Goal: Information Seeking & Learning: Learn about a topic

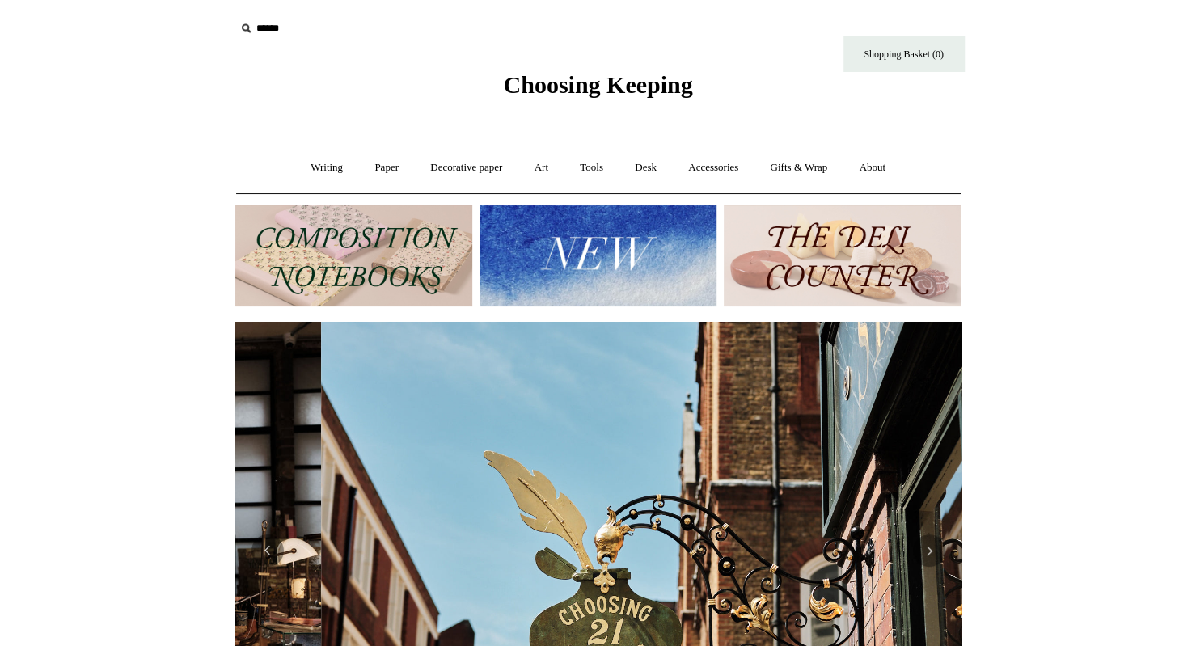
scroll to position [0, 726]
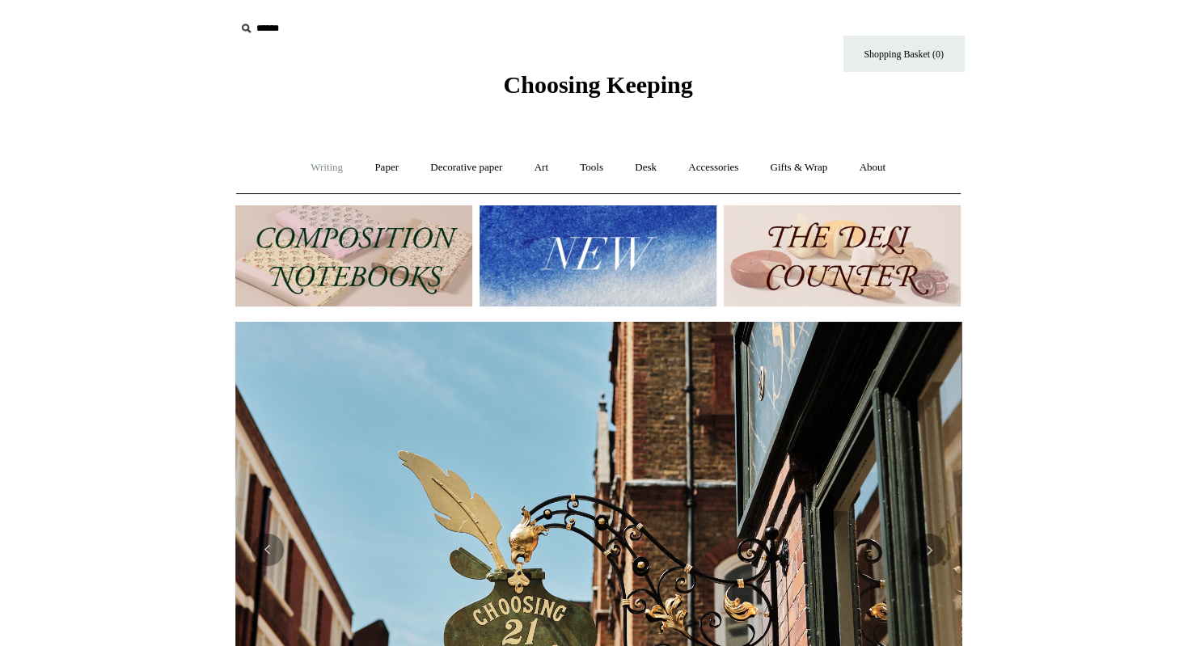
click at [316, 169] on link "Writing +" at bounding box center [326, 167] width 61 height 43
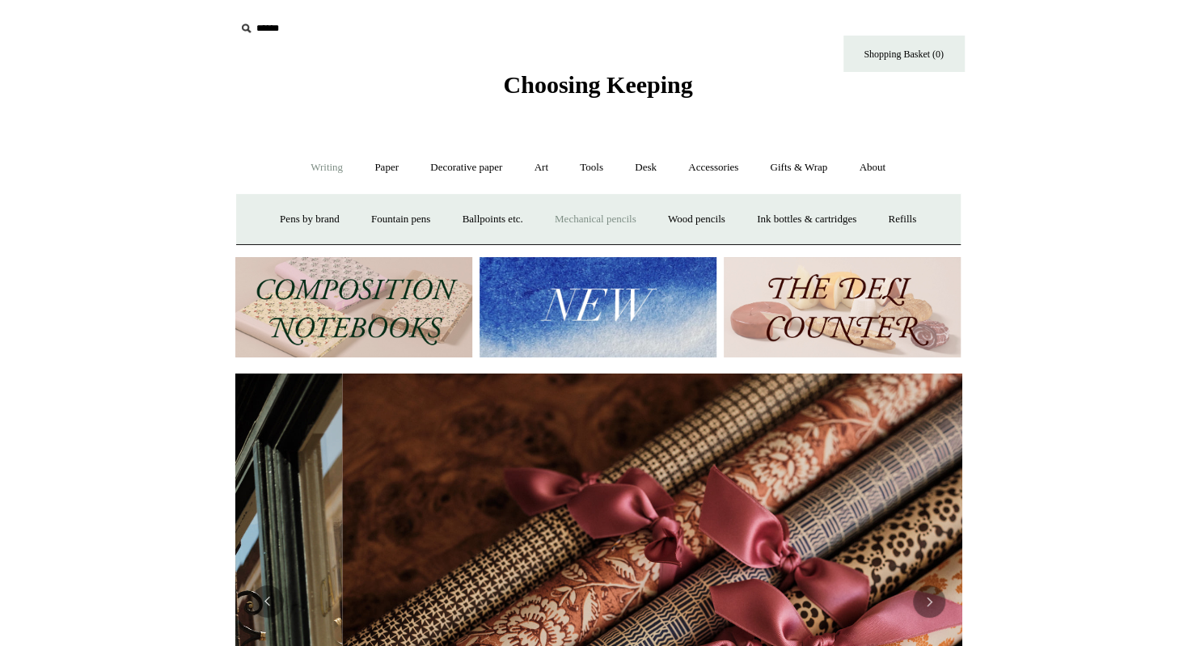
scroll to position [0, 1453]
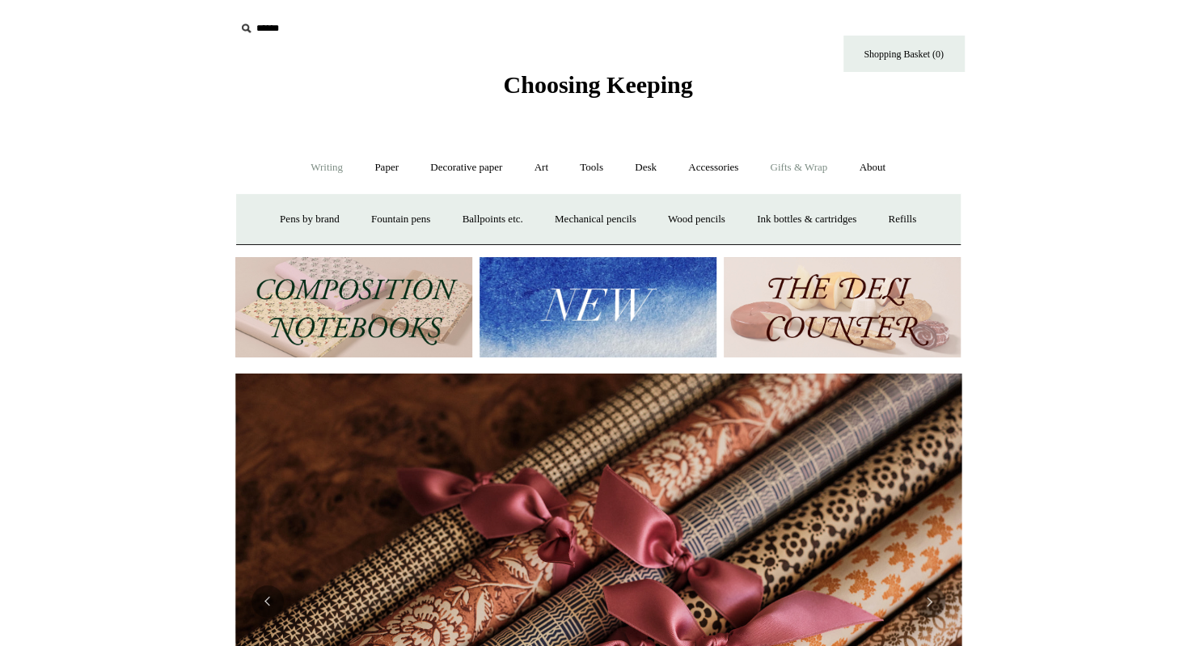
click at [786, 170] on link "Gifts & Wrap +" at bounding box center [799, 167] width 87 height 43
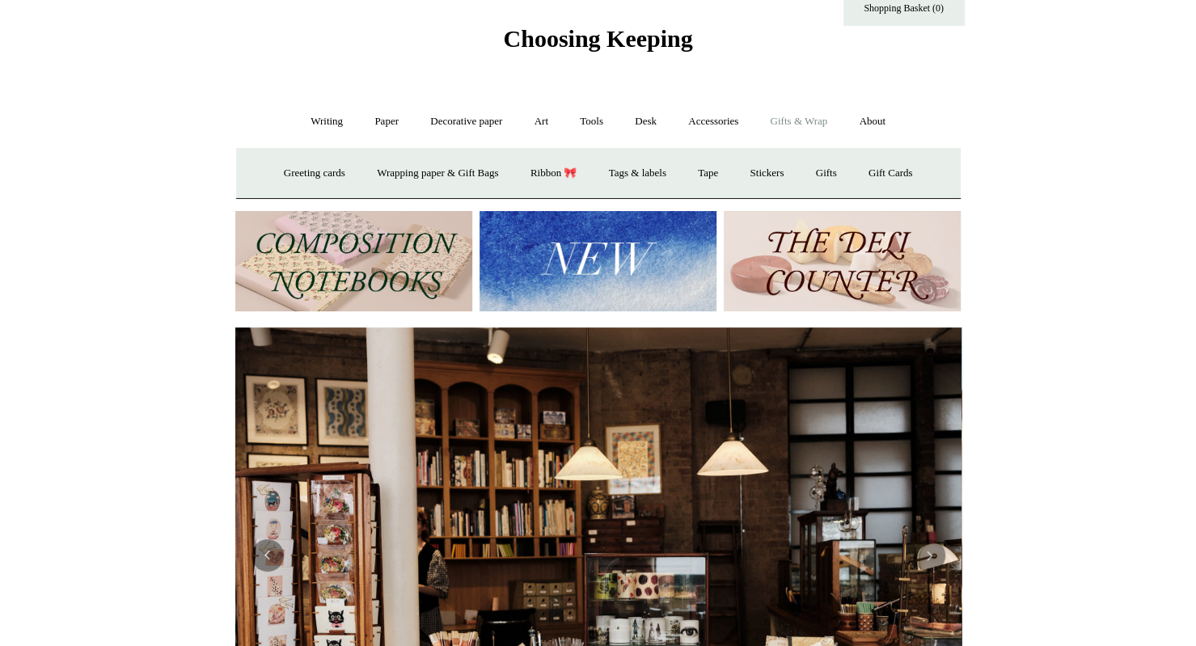
scroll to position [0, 0]
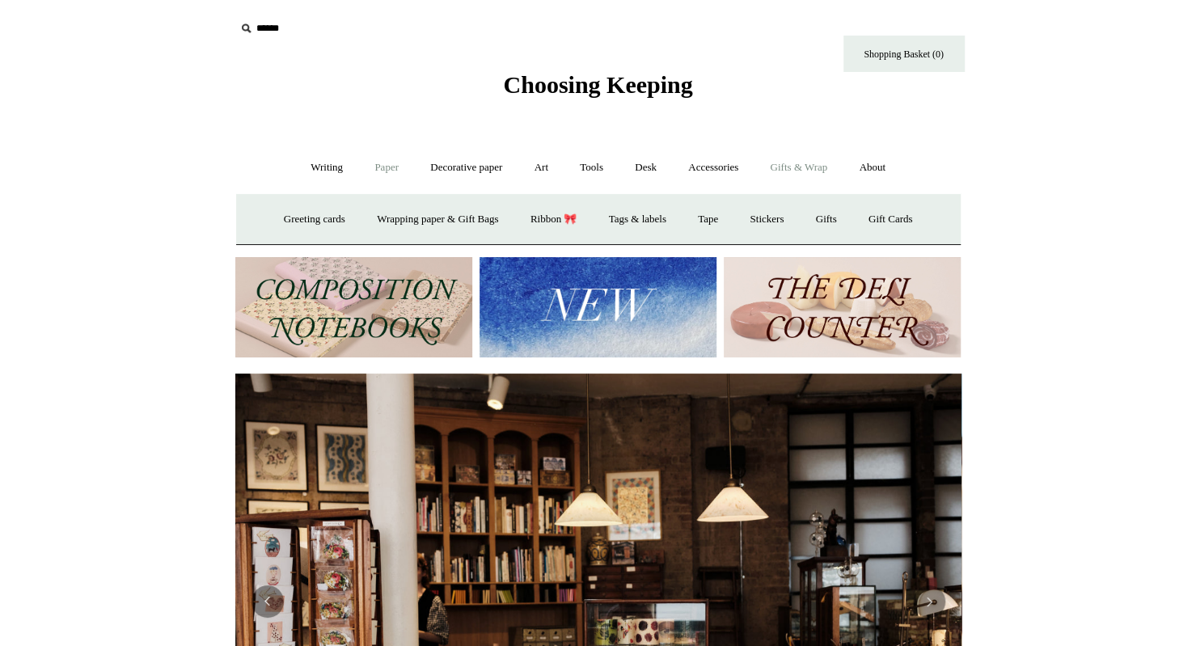
click at [382, 169] on link "Paper +" at bounding box center [386, 167] width 53 height 43
click at [367, 214] on link "Notebooks +" at bounding box center [372, 219] width 74 height 43
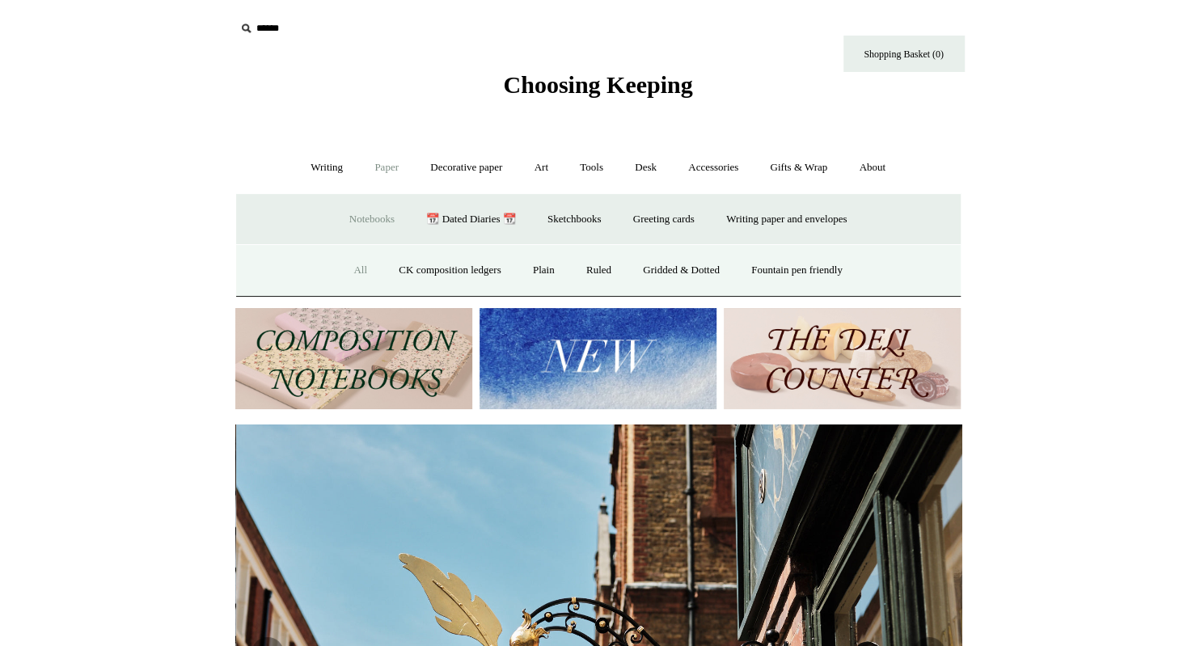
click at [353, 265] on link "All" at bounding box center [360, 270] width 43 height 43
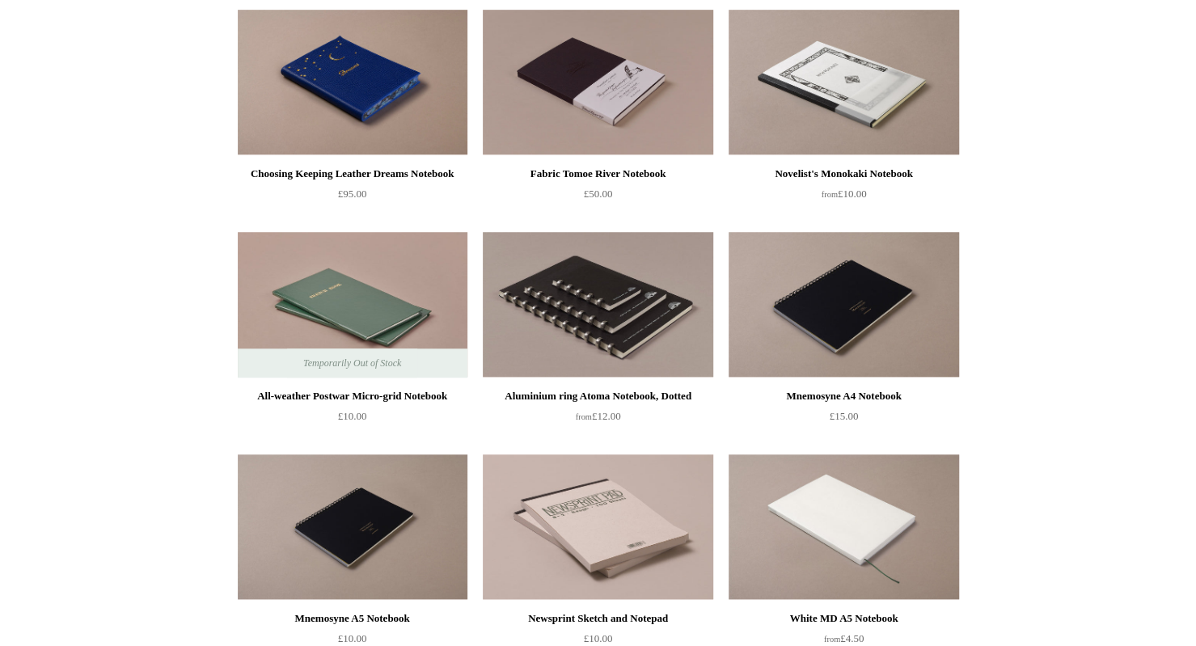
scroll to position [4126, 0]
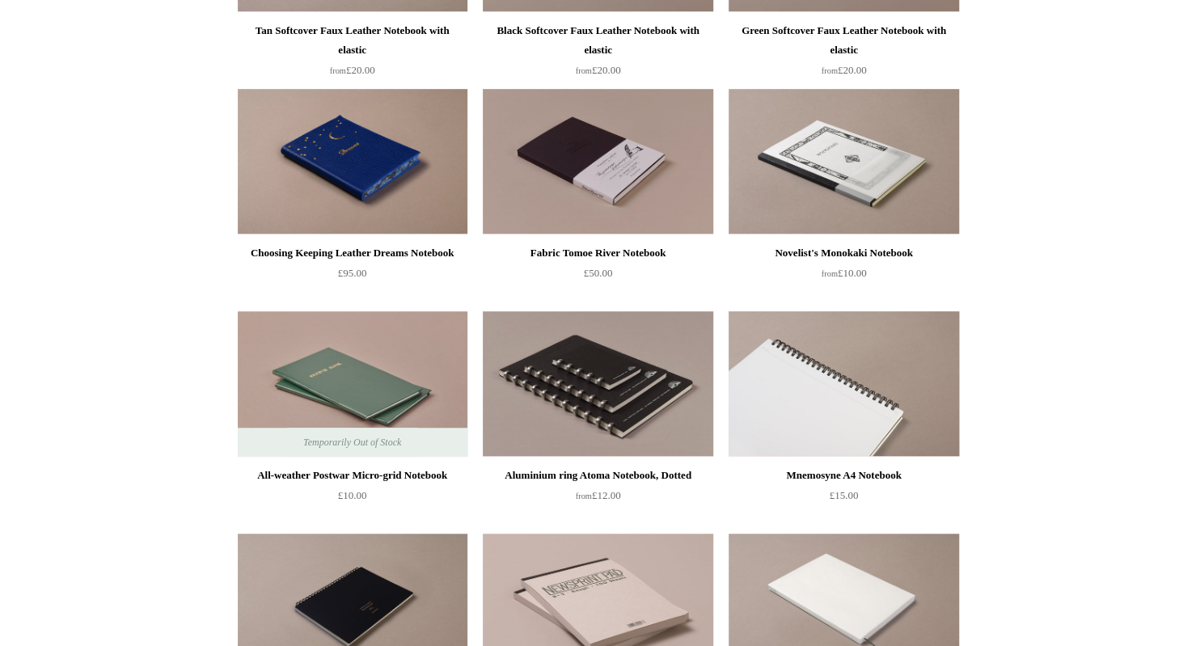
click at [866, 403] on img at bounding box center [844, 384] width 230 height 146
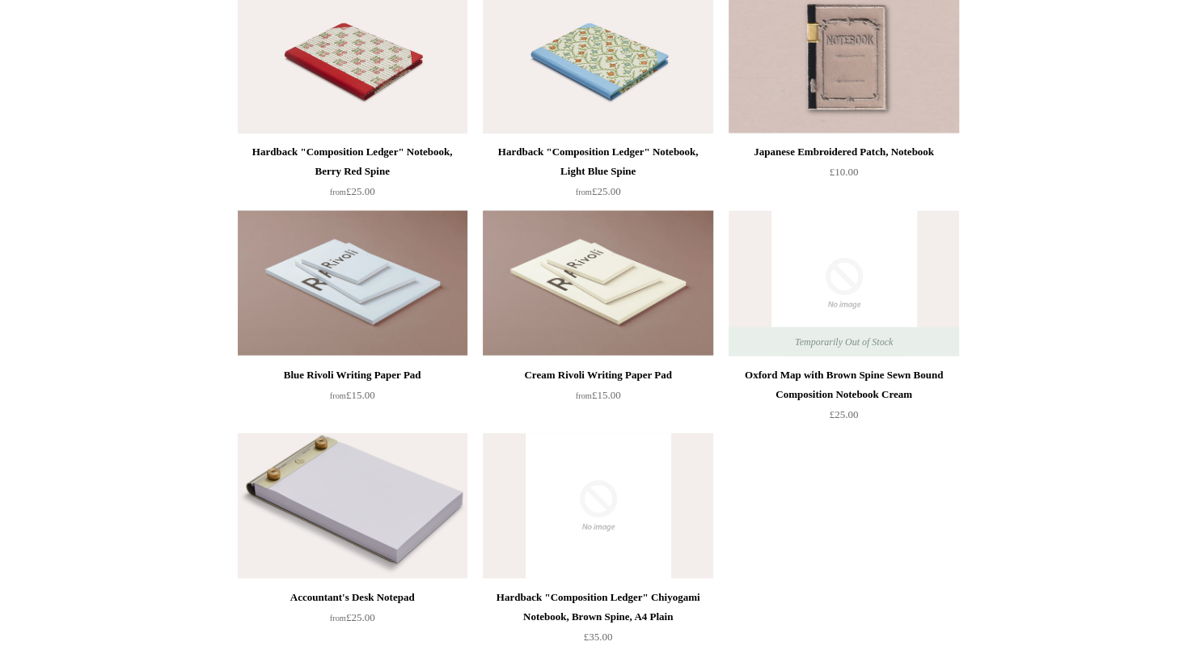
scroll to position [8575, 0]
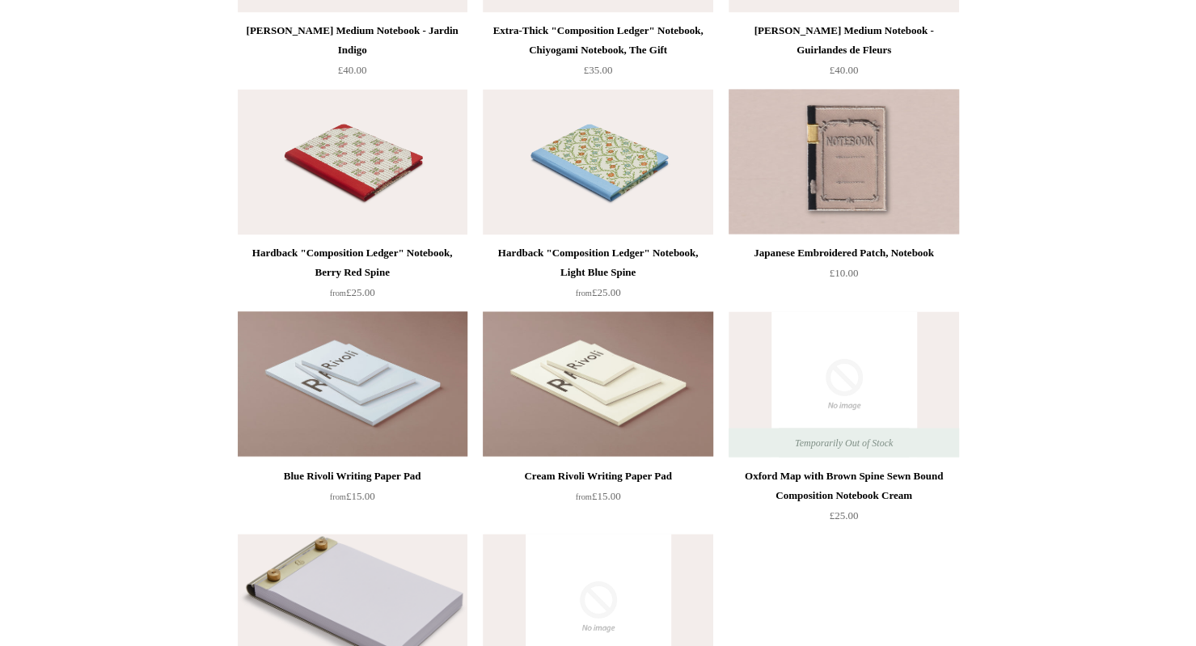
click at [358, 400] on img at bounding box center [353, 384] width 230 height 146
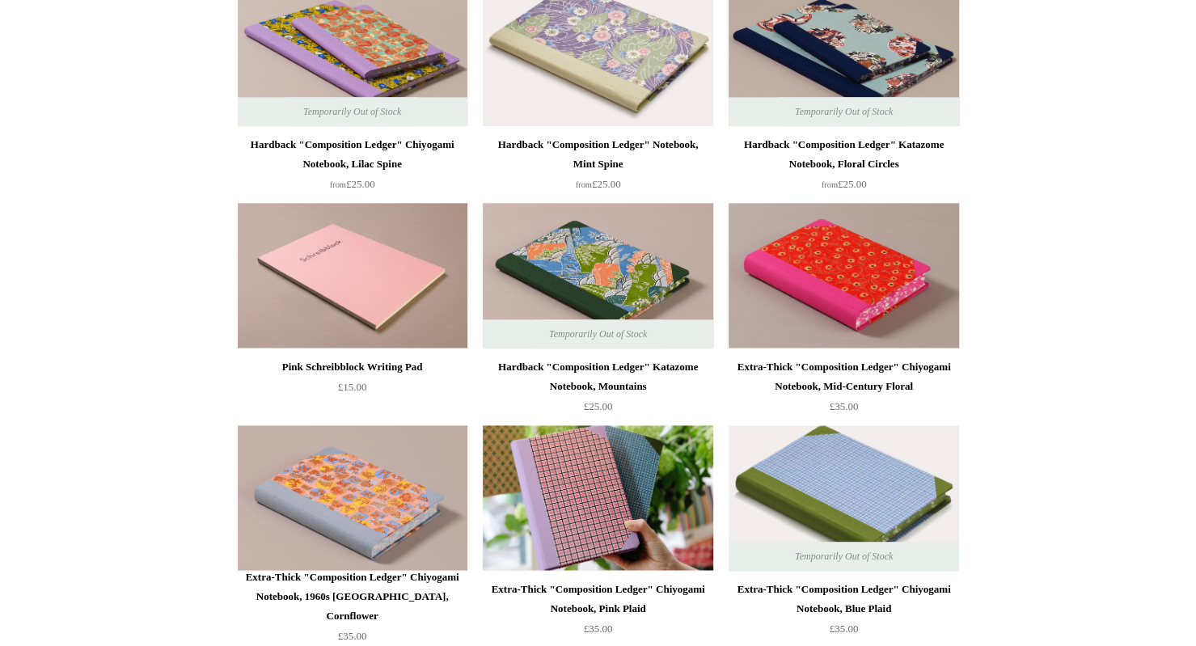
scroll to position [1133, 0]
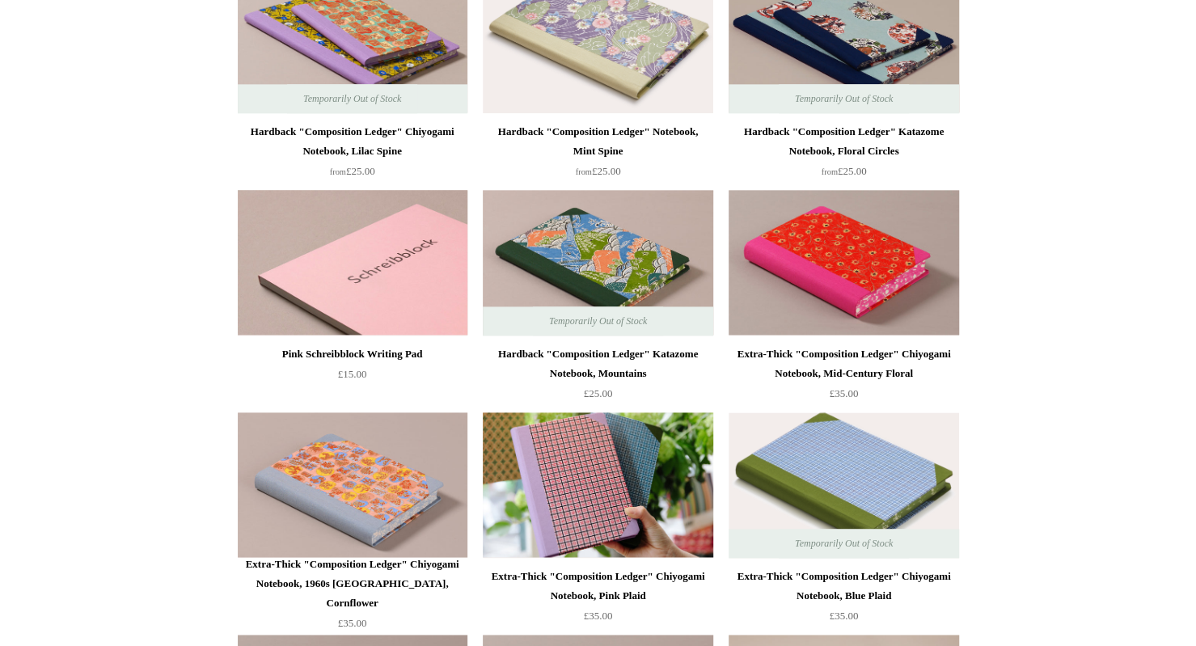
click at [332, 252] on img at bounding box center [353, 263] width 230 height 146
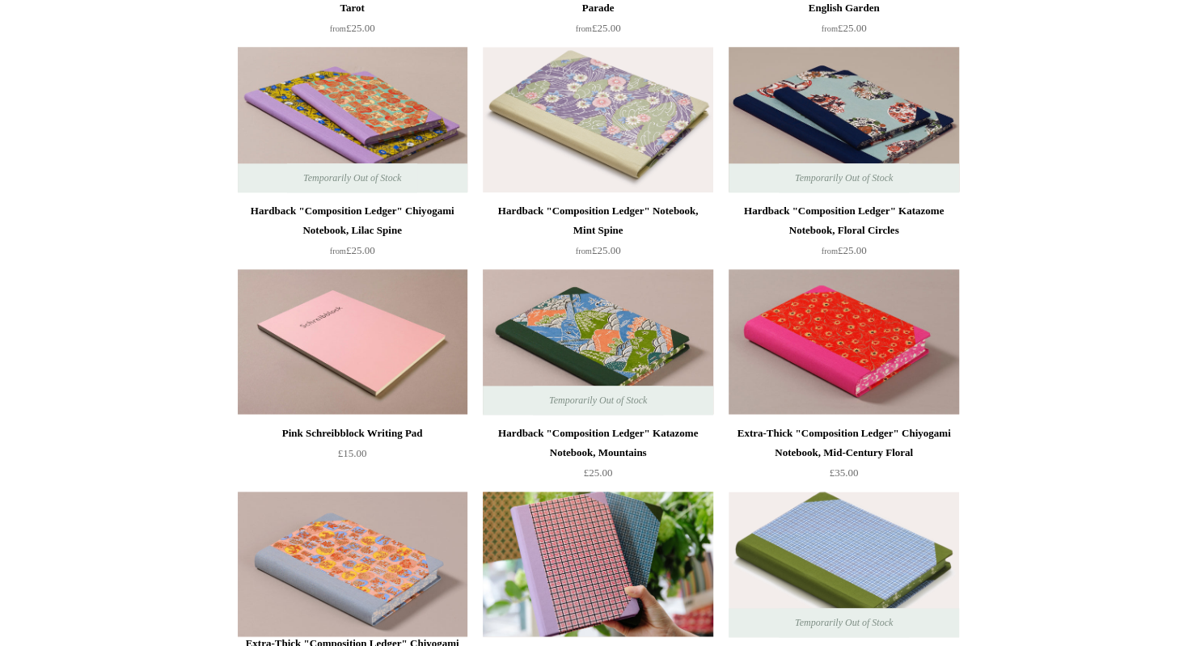
scroll to position [1052, 0]
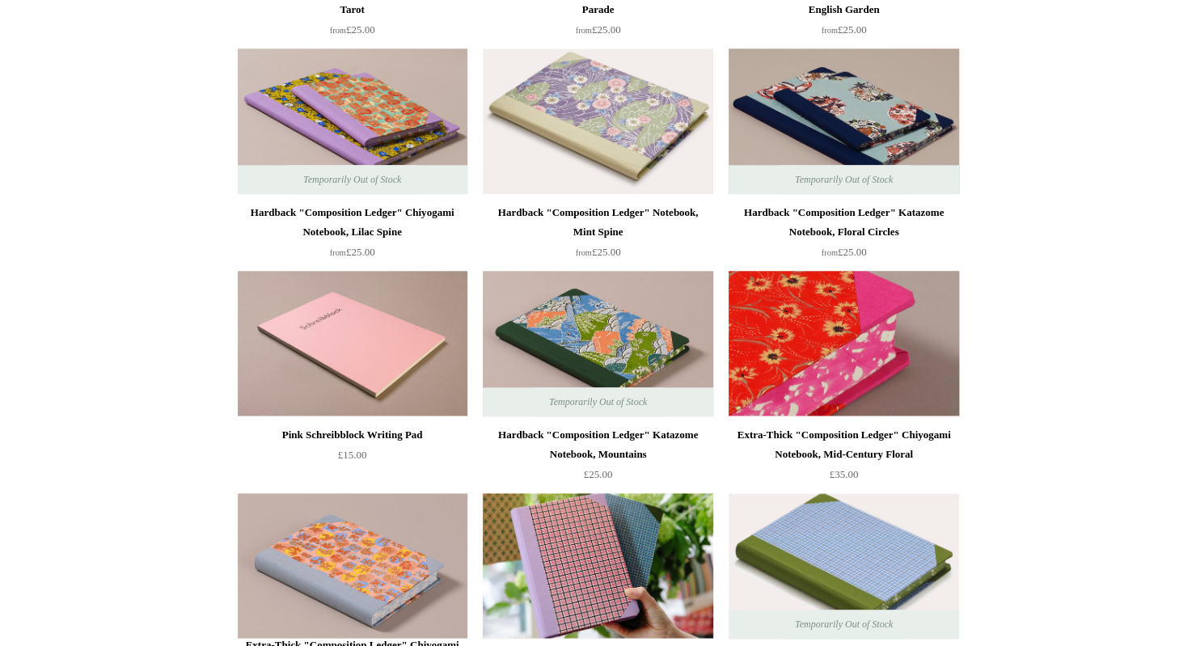
click at [872, 353] on img at bounding box center [844, 344] width 230 height 146
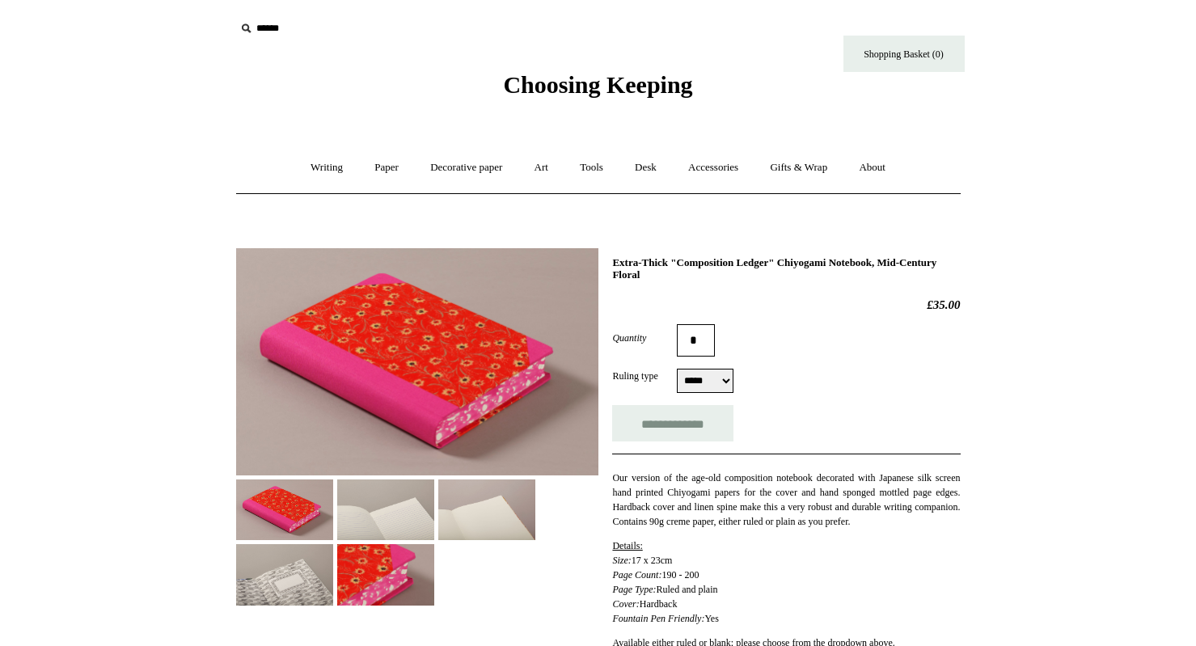
select select "*****"
click at [372, 525] on img at bounding box center [385, 510] width 97 height 61
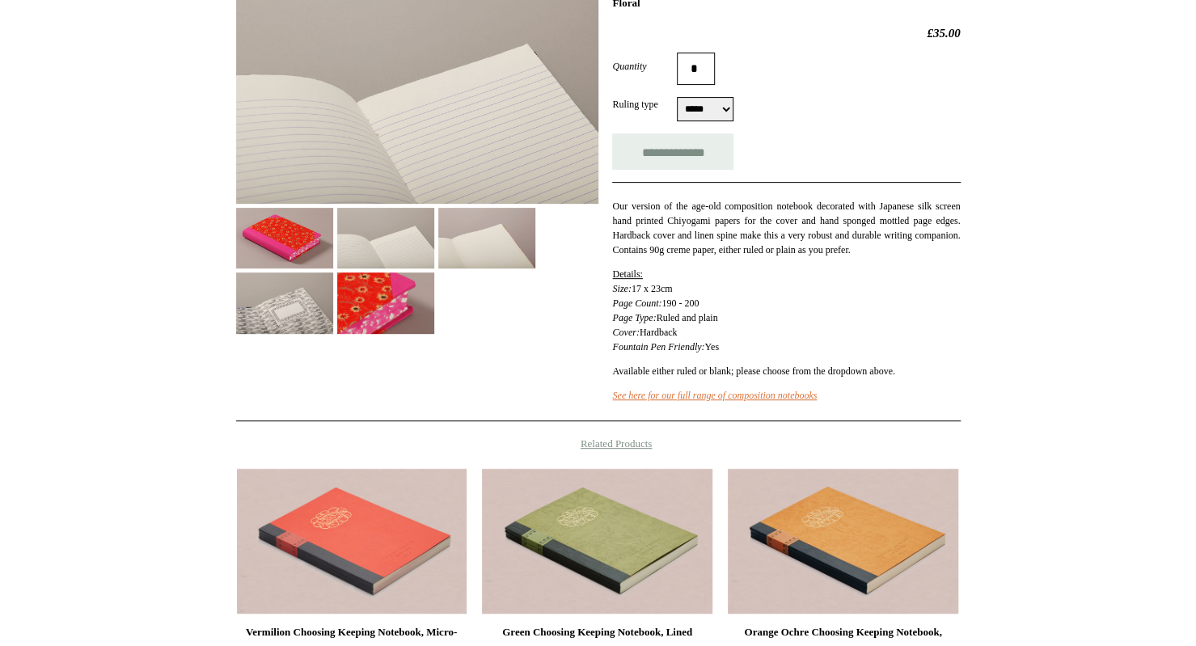
scroll to position [81, 0]
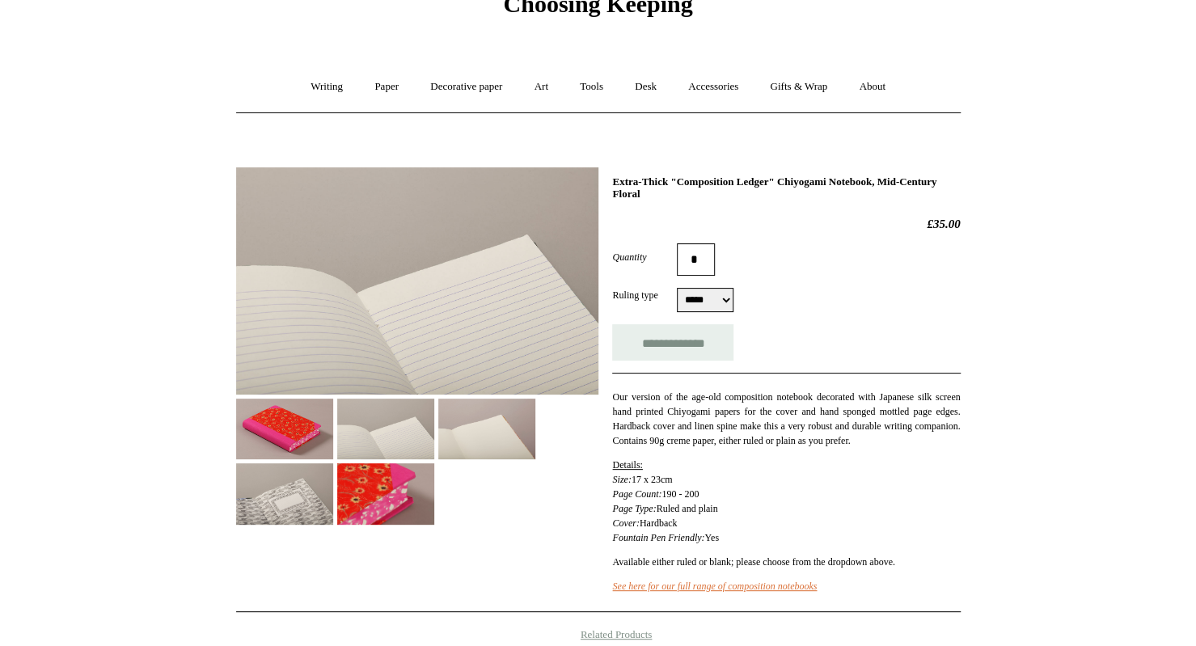
click at [333, 490] on img at bounding box center [284, 494] width 97 height 61
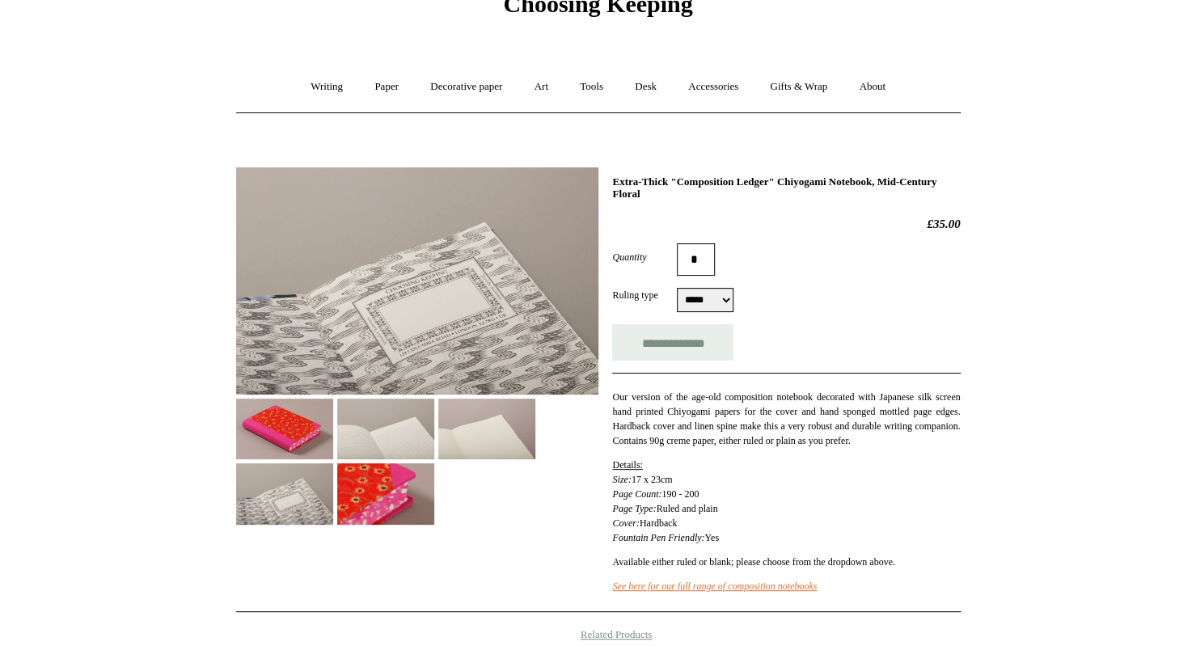
click at [434, 507] on img at bounding box center [385, 494] width 97 height 61
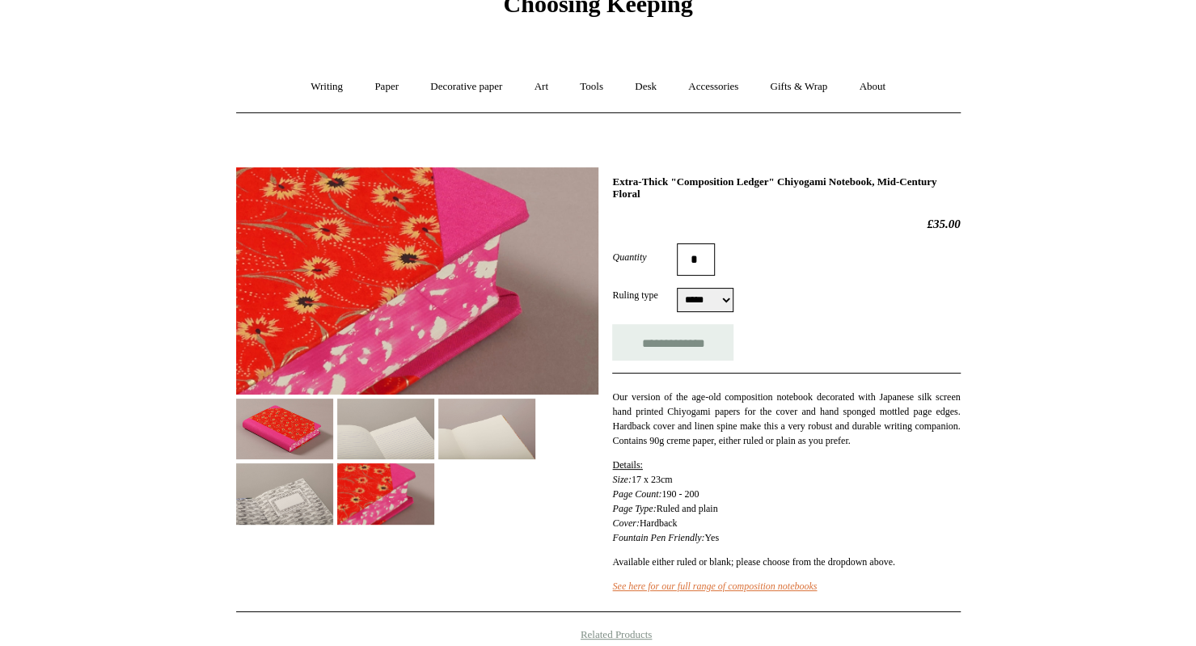
click at [496, 440] on img at bounding box center [486, 429] width 97 height 61
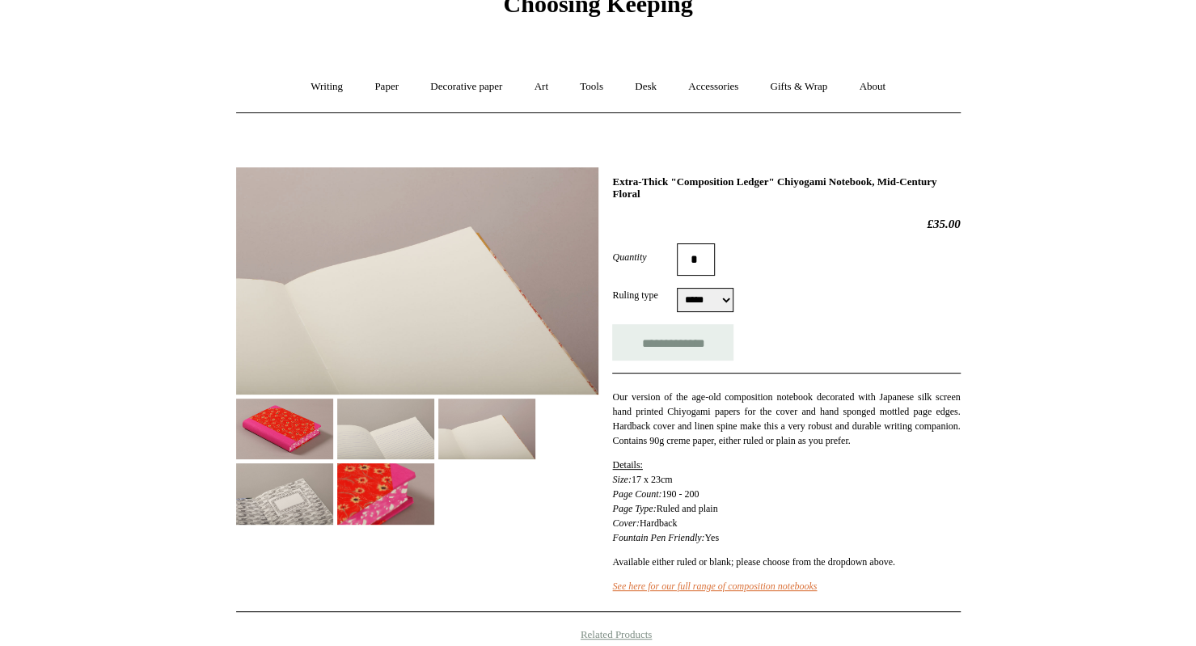
scroll to position [162, 0]
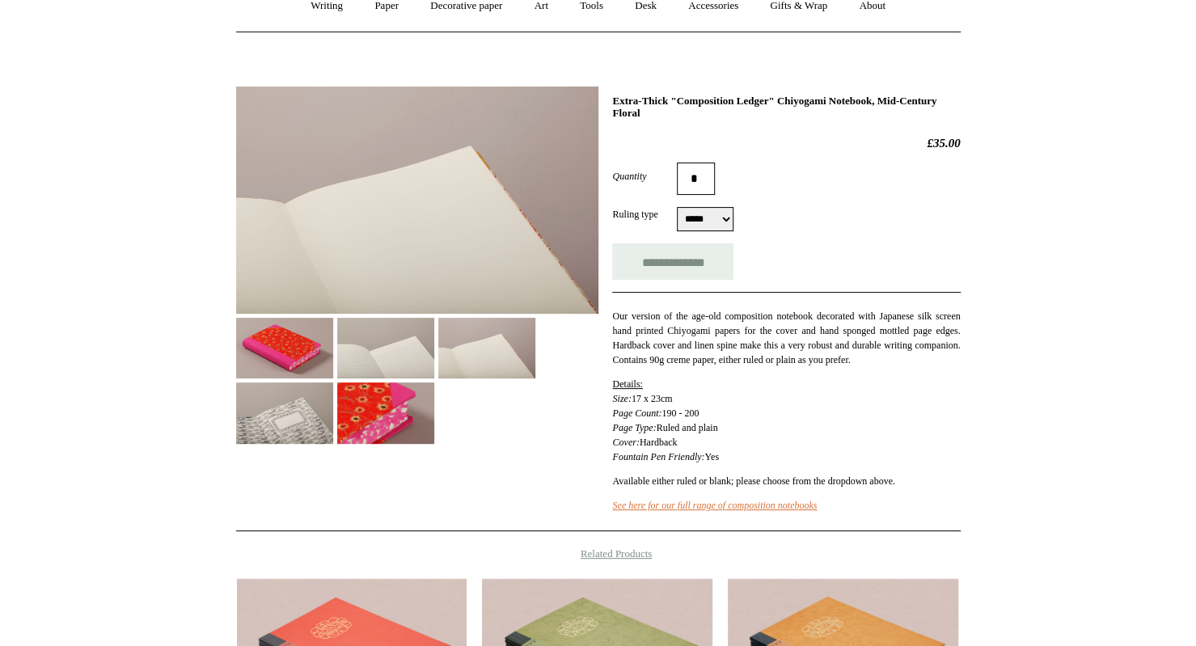
click at [416, 357] on img at bounding box center [385, 348] width 97 height 61
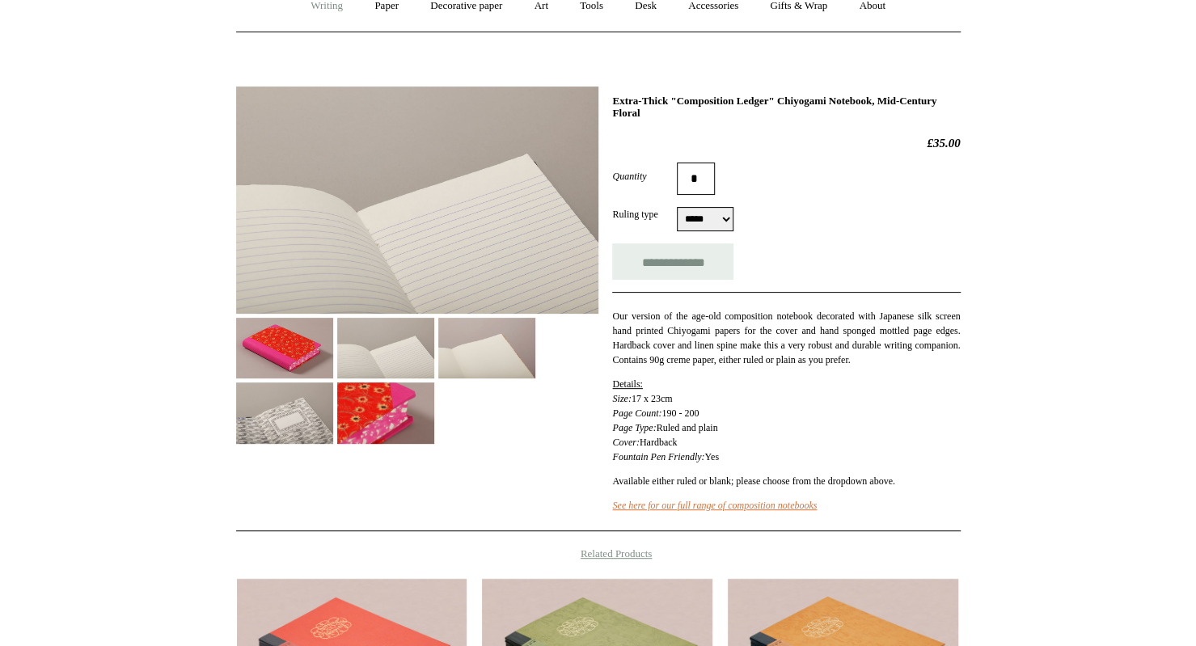
scroll to position [0, 0]
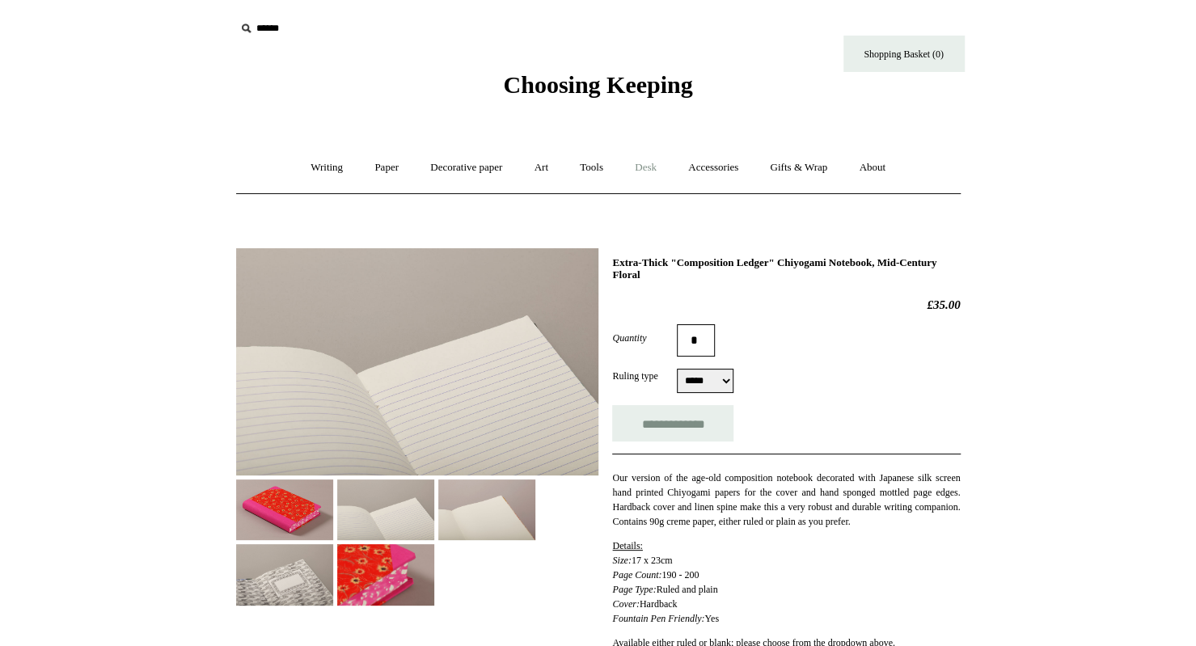
click at [654, 167] on link "Desk +" at bounding box center [645, 167] width 51 height 43
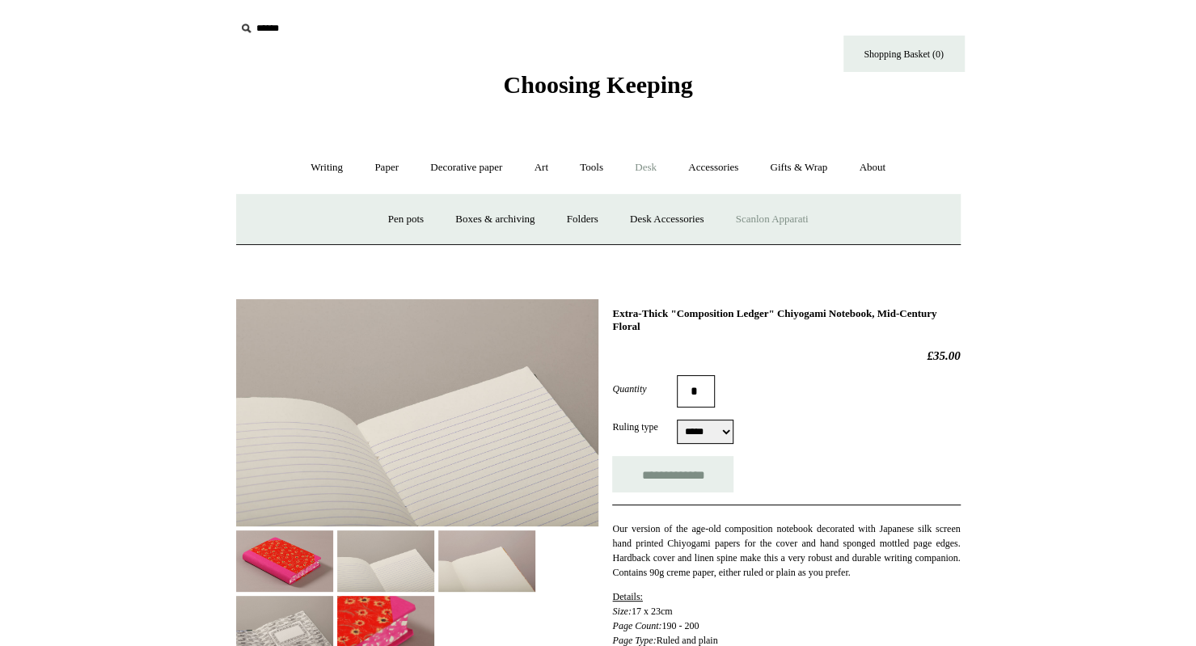
click at [761, 217] on link "Scanlon Apparati" at bounding box center [773, 219] width 102 height 43
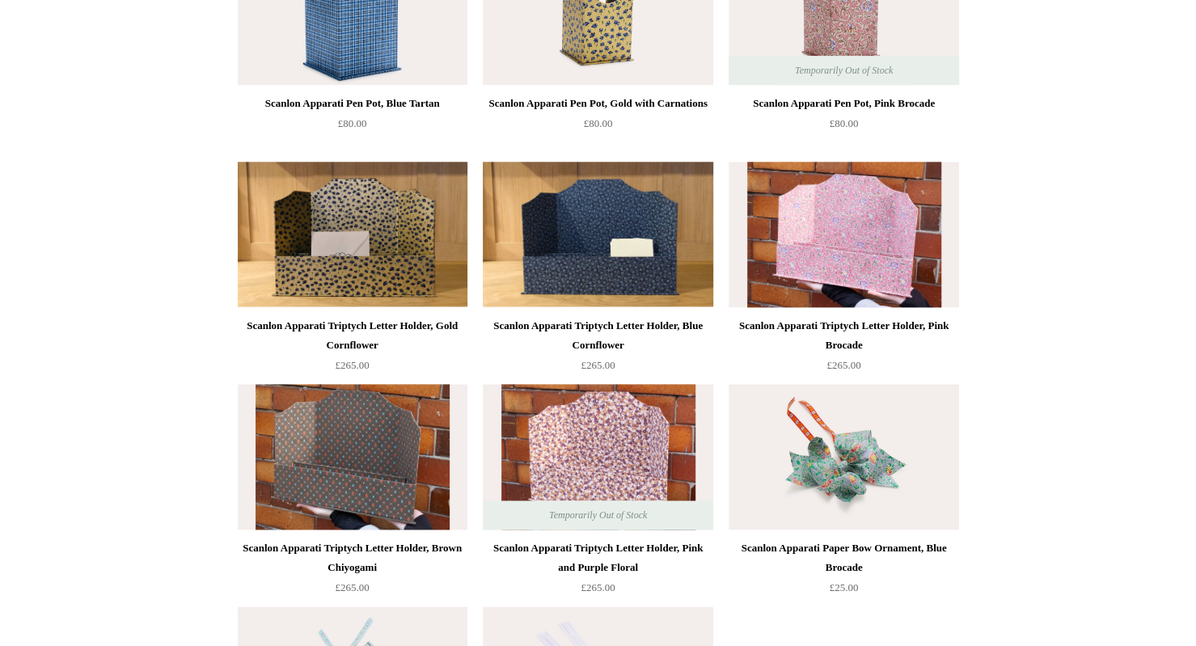
scroll to position [890, 0]
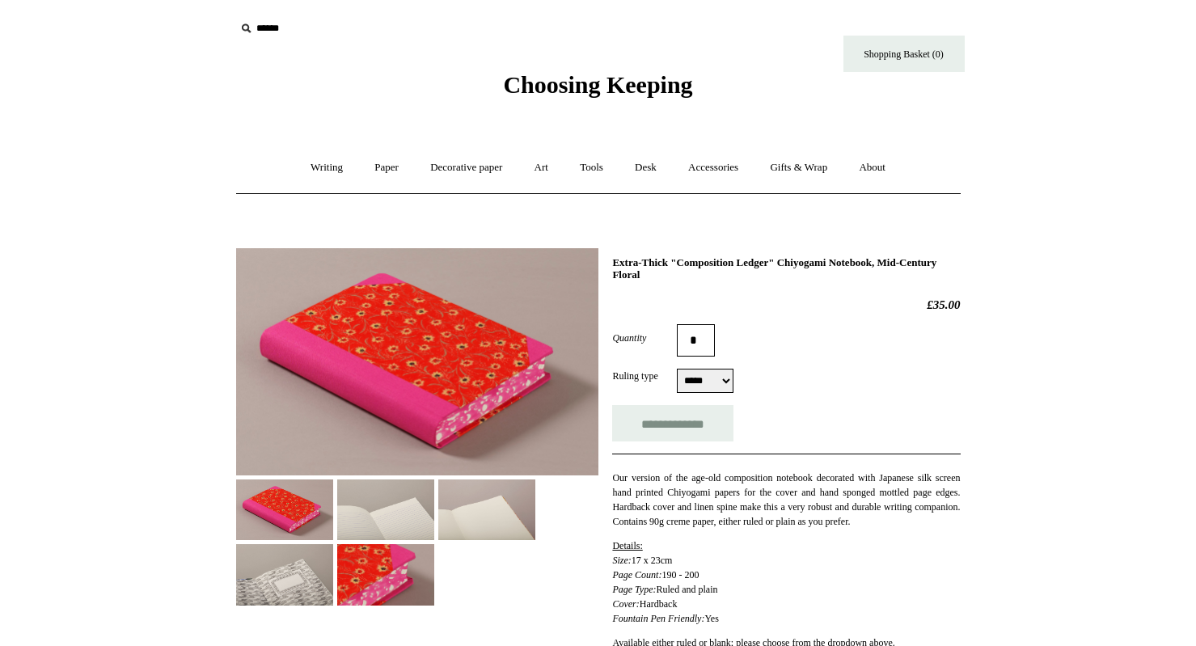
select select "*****"
click at [650, 167] on link "Desk +" at bounding box center [645, 167] width 51 height 43
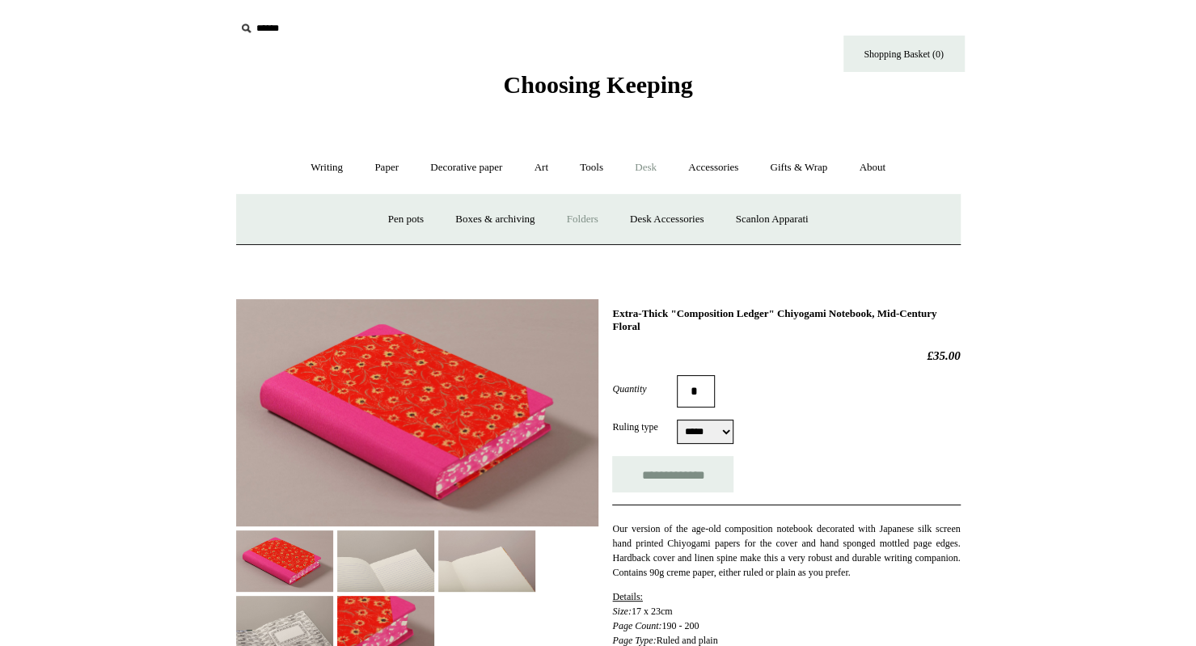
click at [573, 219] on link "Folders" at bounding box center [583, 219] width 61 height 43
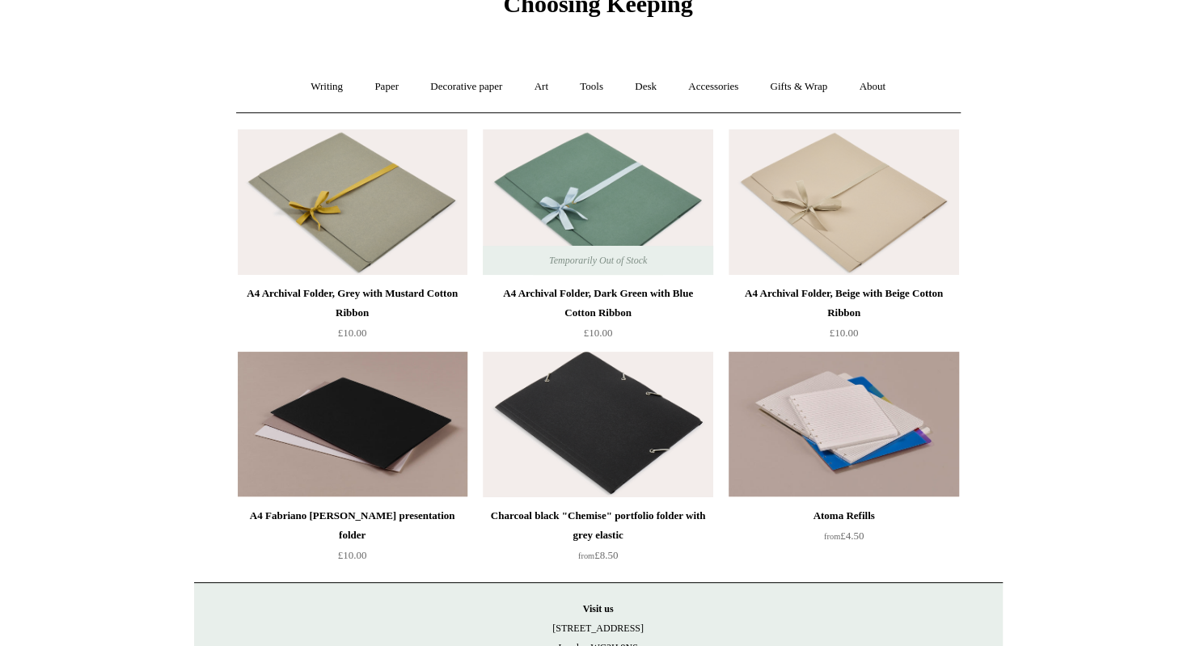
scroll to position [162, 0]
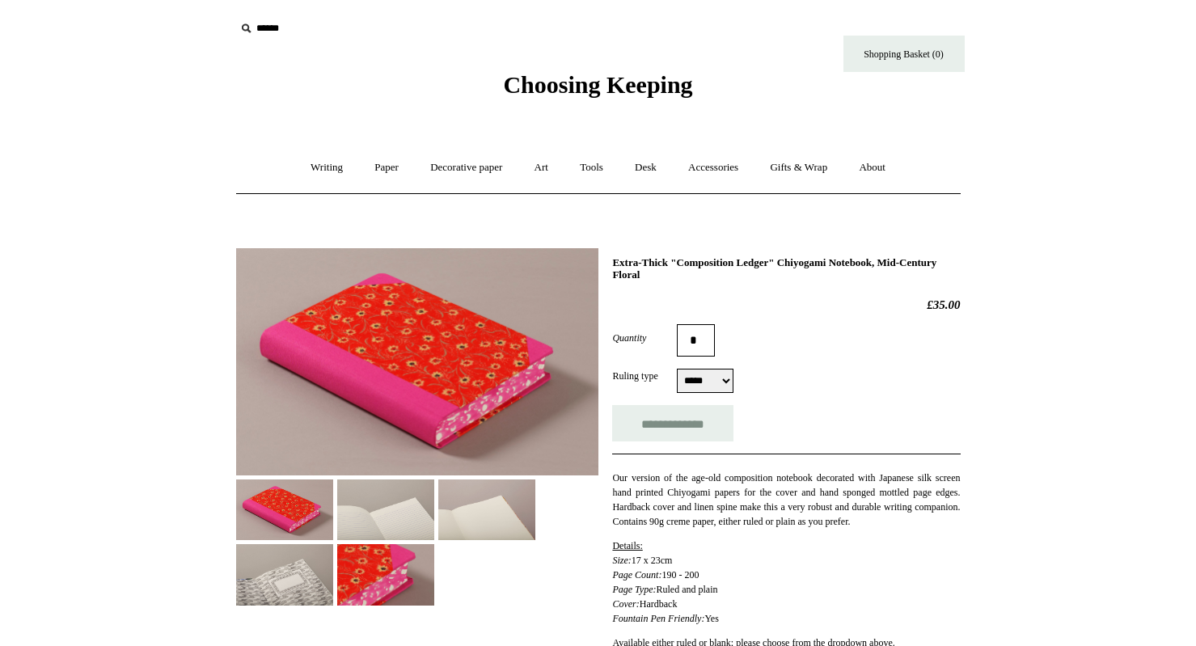
select select "*****"
click at [305, 167] on link "Writing +" at bounding box center [326, 167] width 61 height 43
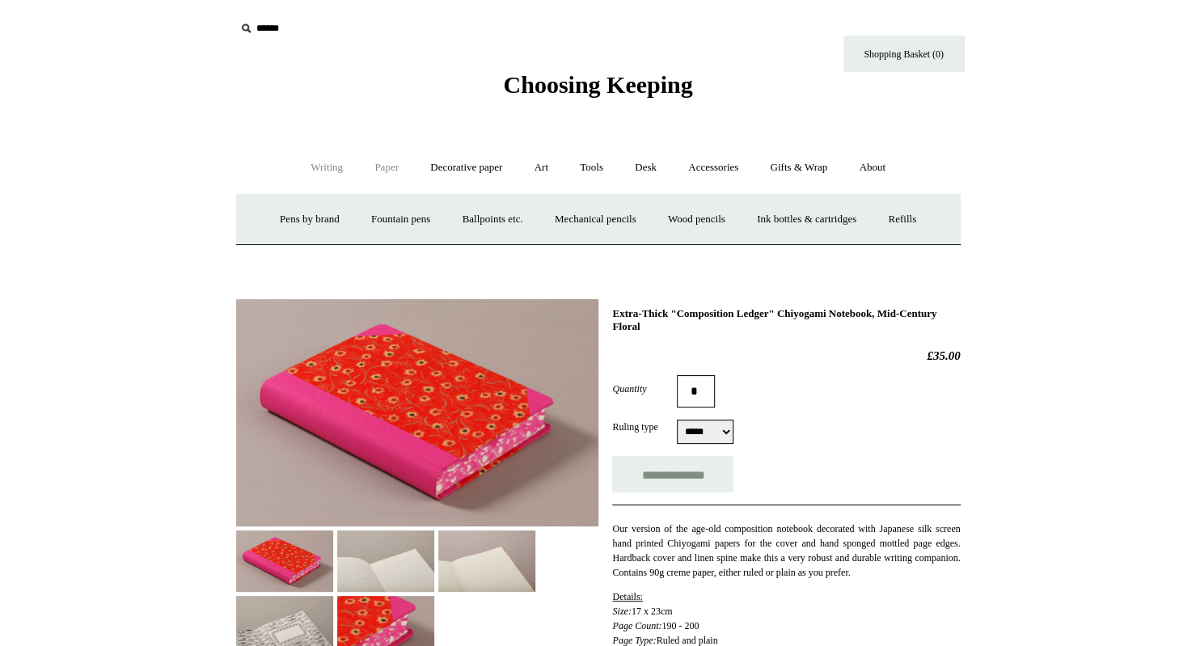
click at [374, 168] on link "Paper +" at bounding box center [386, 167] width 53 height 43
click at [663, 220] on link "Greeting cards +" at bounding box center [664, 219] width 91 height 43
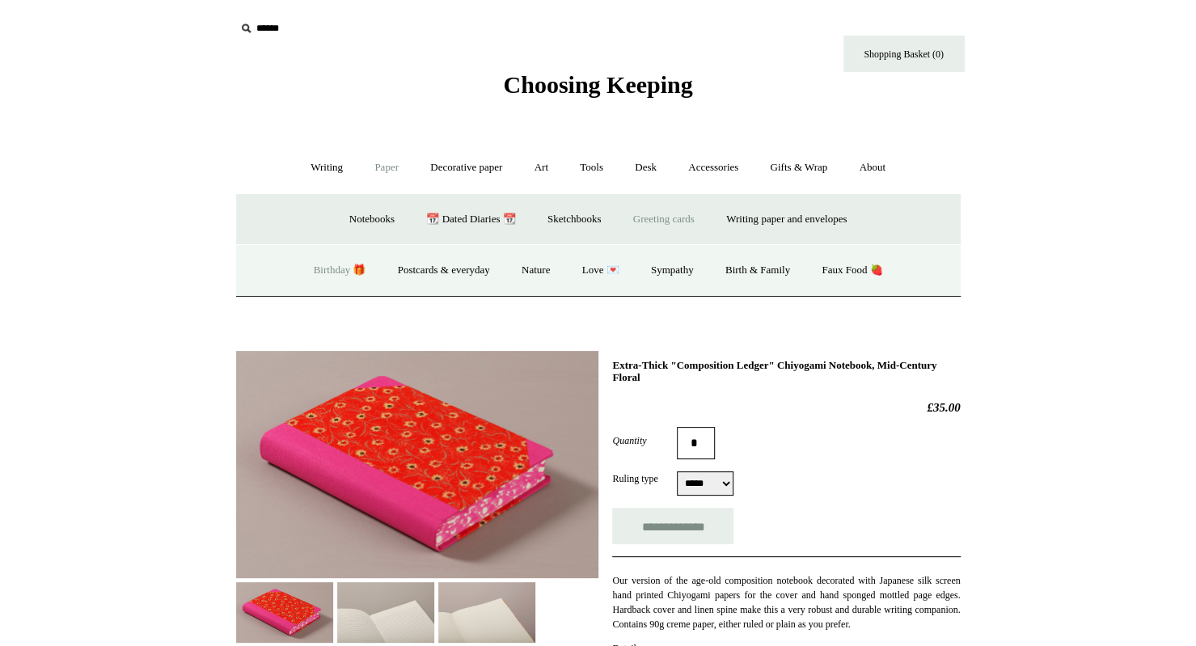
click at [324, 268] on link "Birthday 🎁" at bounding box center [340, 270] width 82 height 43
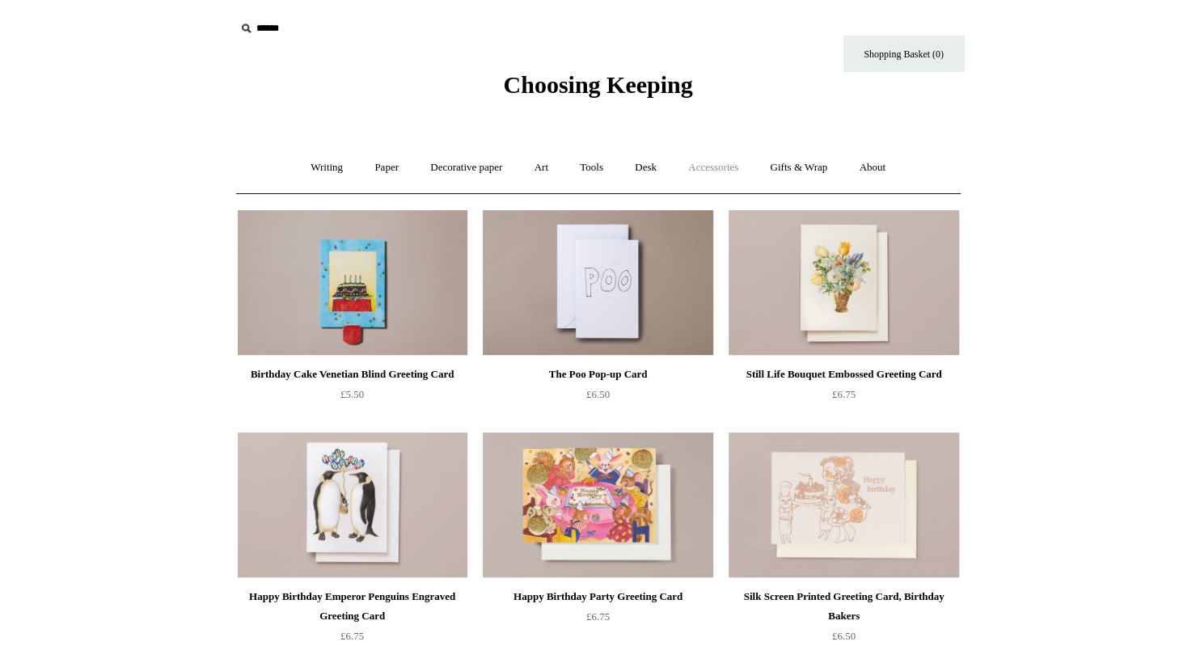
click at [705, 167] on link "Accessories +" at bounding box center [713, 167] width 79 height 43
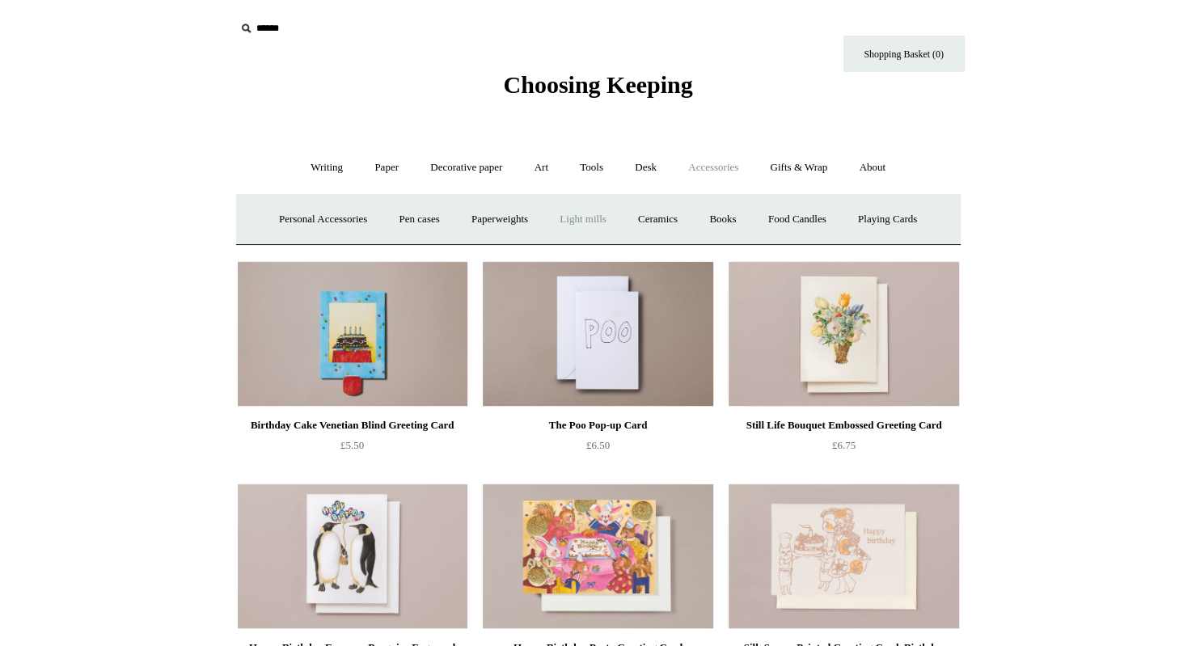
click at [584, 215] on link "Light mills" at bounding box center [582, 219] width 75 height 43
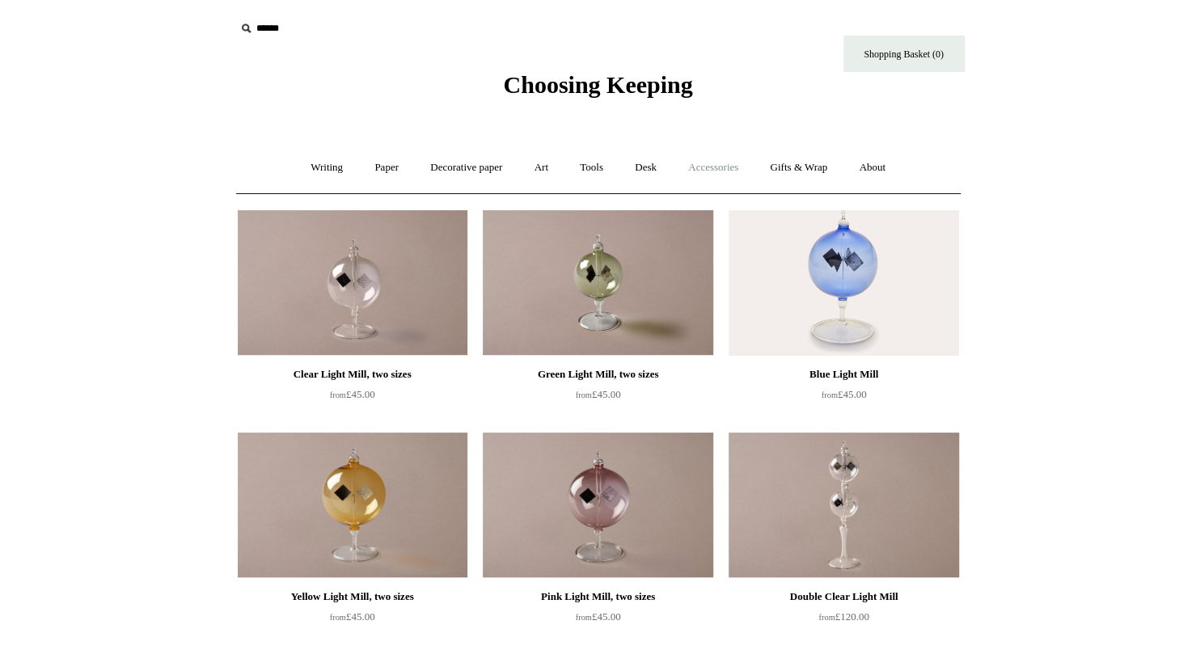
click at [705, 167] on link "Accessories +" at bounding box center [713, 167] width 79 height 43
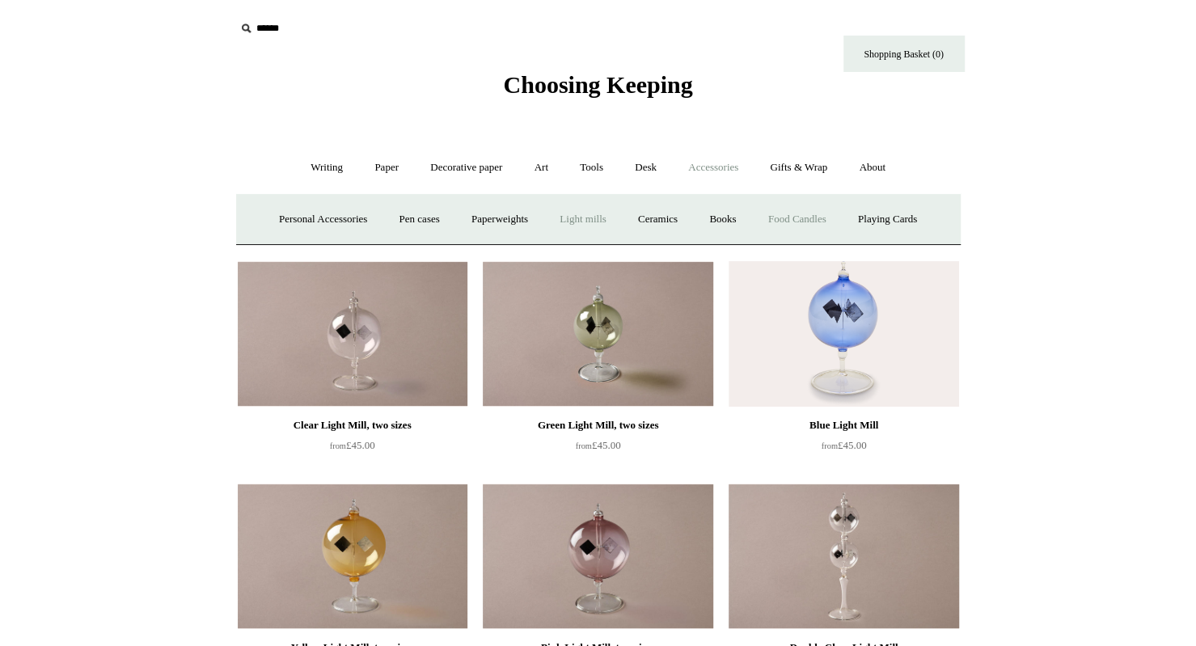
click at [812, 218] on link "Food Candles" at bounding box center [797, 219] width 87 height 43
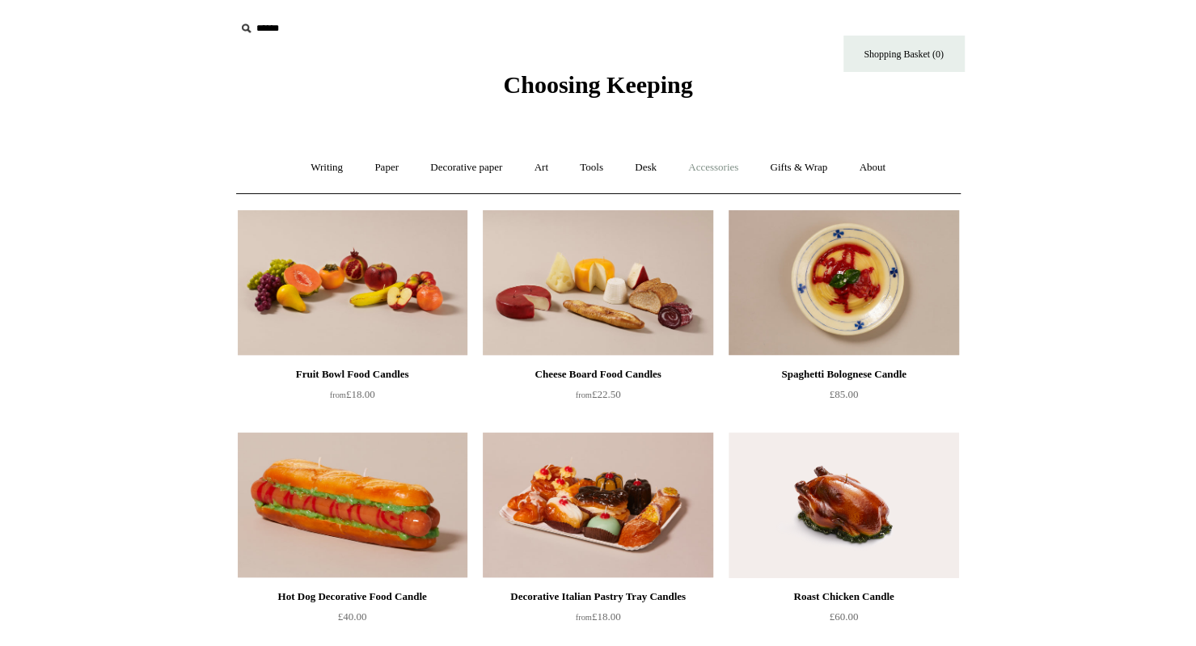
click at [739, 166] on link "Accessories +" at bounding box center [713, 167] width 79 height 43
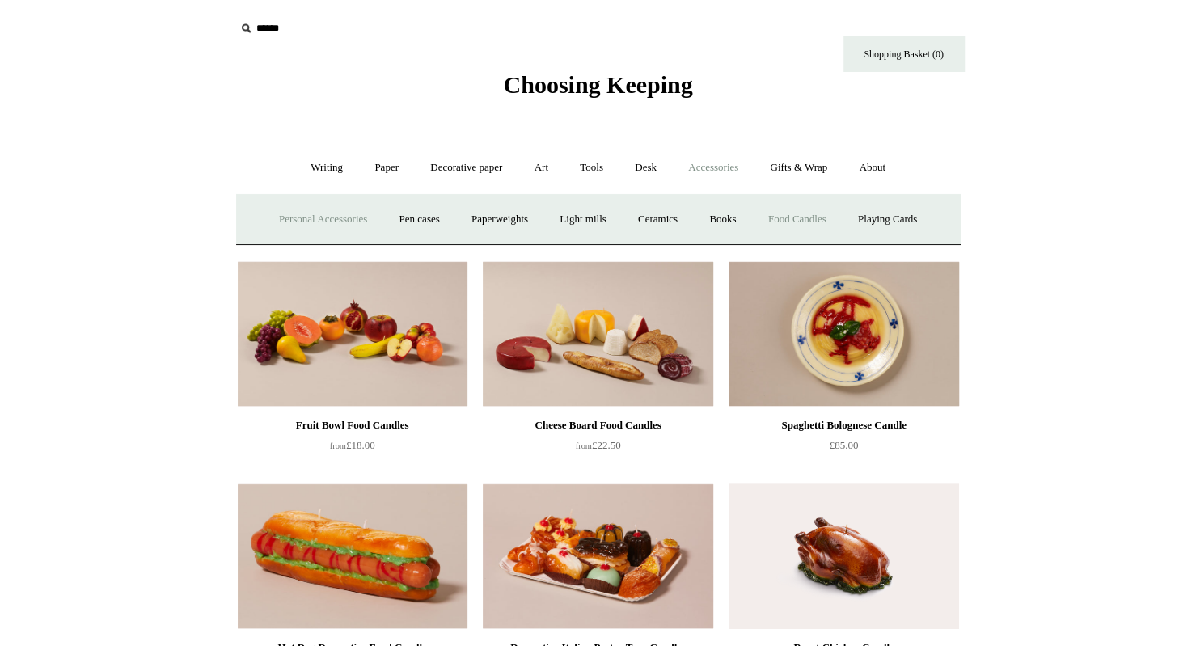
click at [313, 220] on link "Personal Accessories +" at bounding box center [323, 219] width 117 height 43
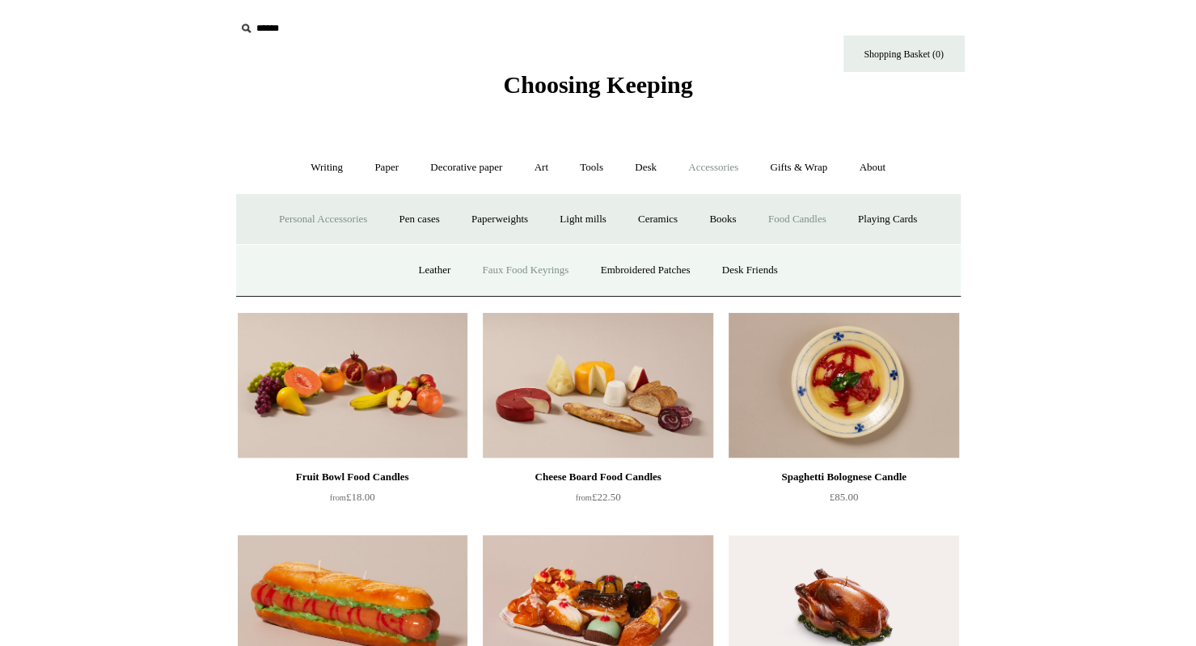
click at [518, 265] on link "Faux Food Keyrings" at bounding box center [526, 270] width 116 height 43
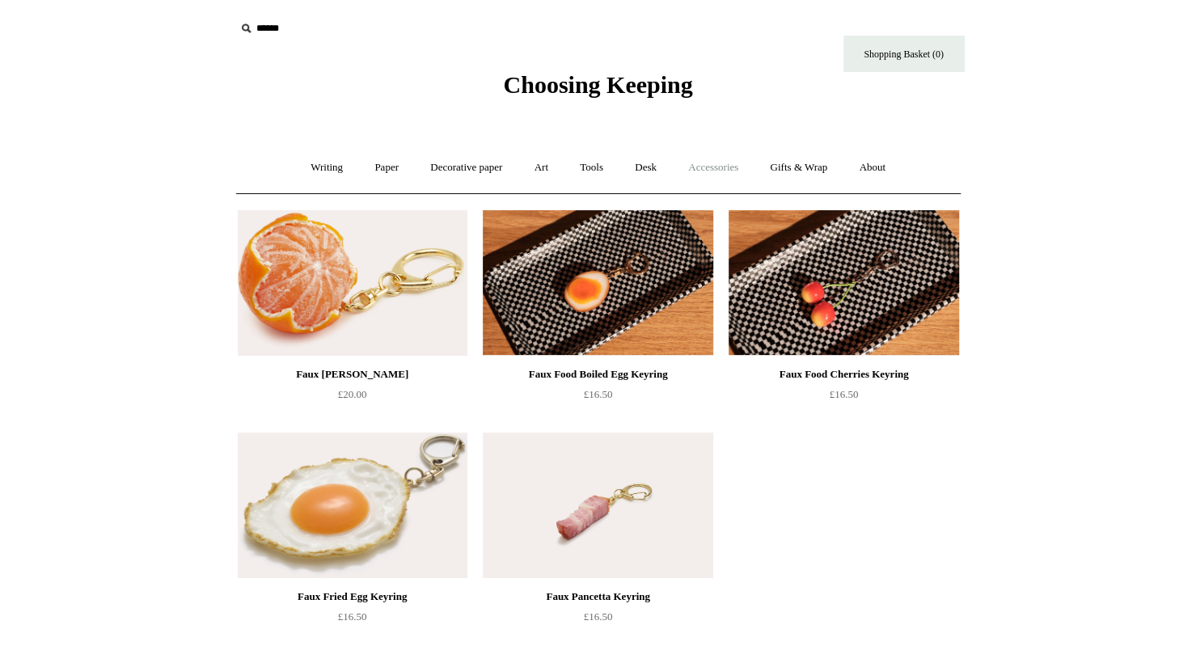
click at [712, 165] on link "Accessories +" at bounding box center [713, 167] width 79 height 43
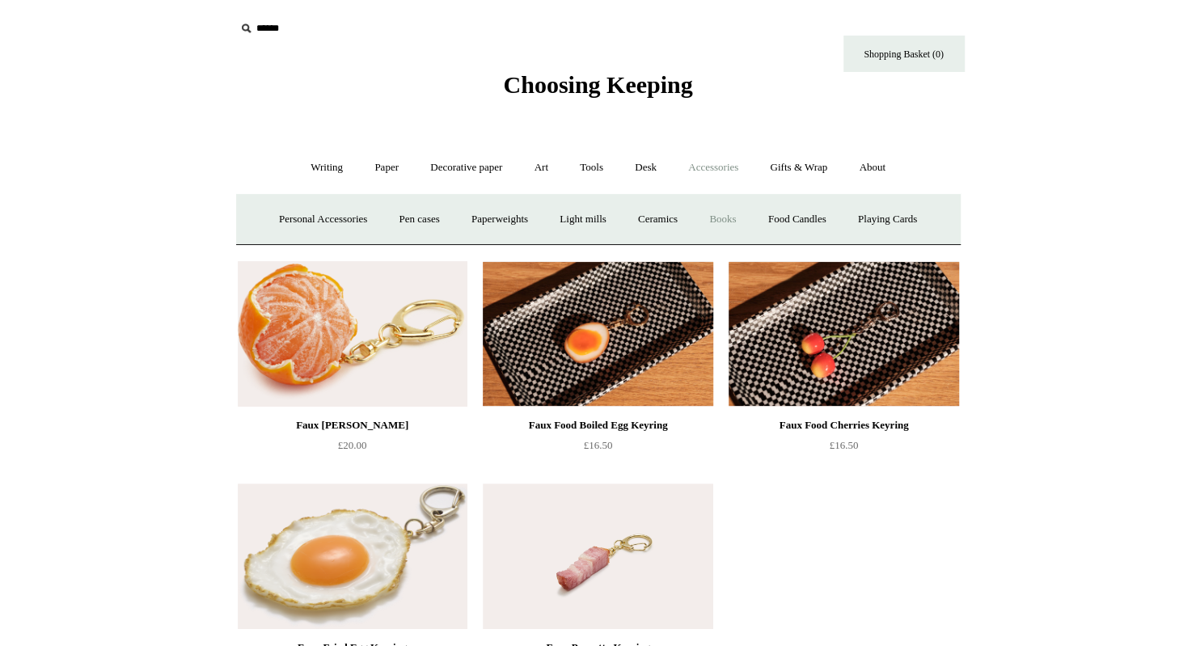
click at [738, 214] on link "Books" at bounding box center [723, 219] width 56 height 43
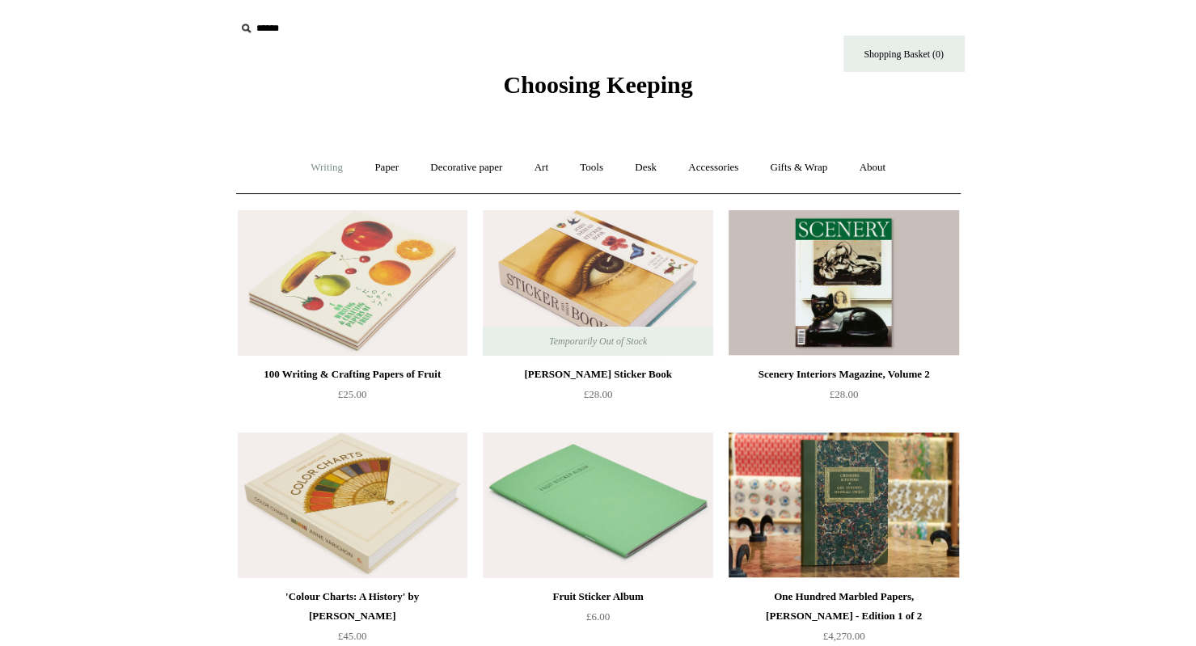
click at [327, 166] on link "Writing +" at bounding box center [326, 167] width 61 height 43
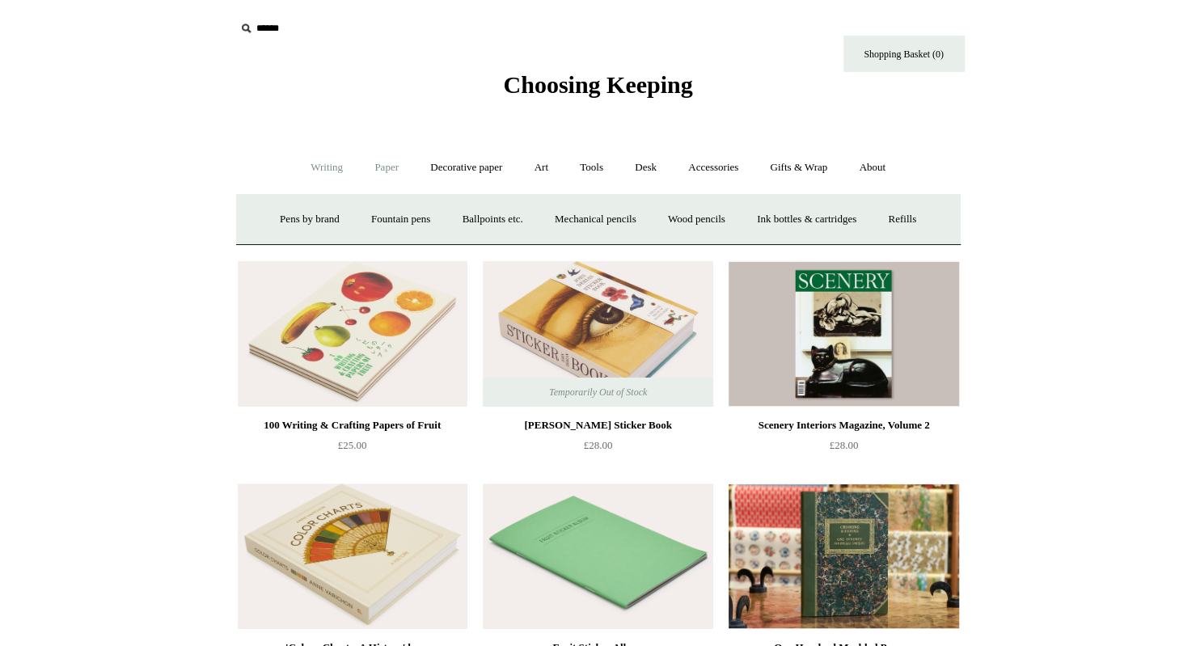
click at [385, 166] on link "Paper +" at bounding box center [386, 167] width 53 height 43
click at [365, 218] on link "Notebooks +" at bounding box center [372, 219] width 74 height 43
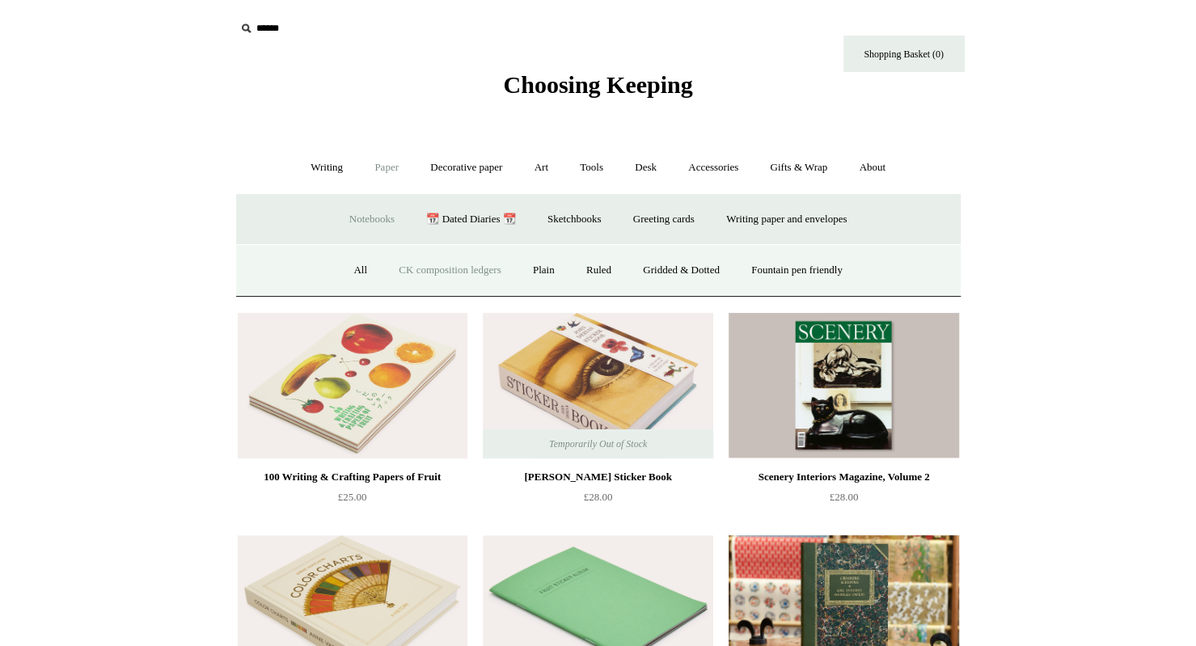
click at [409, 268] on link "CK composition ledgers" at bounding box center [449, 270] width 131 height 43
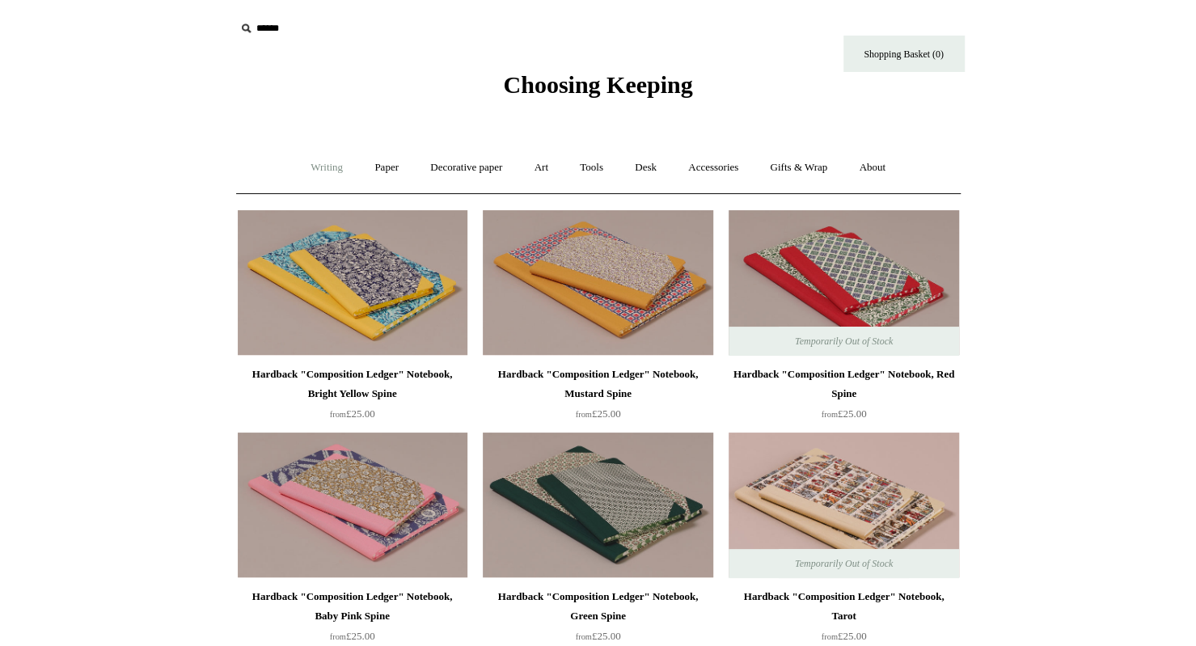
click at [311, 171] on link "Writing +" at bounding box center [326, 167] width 61 height 43
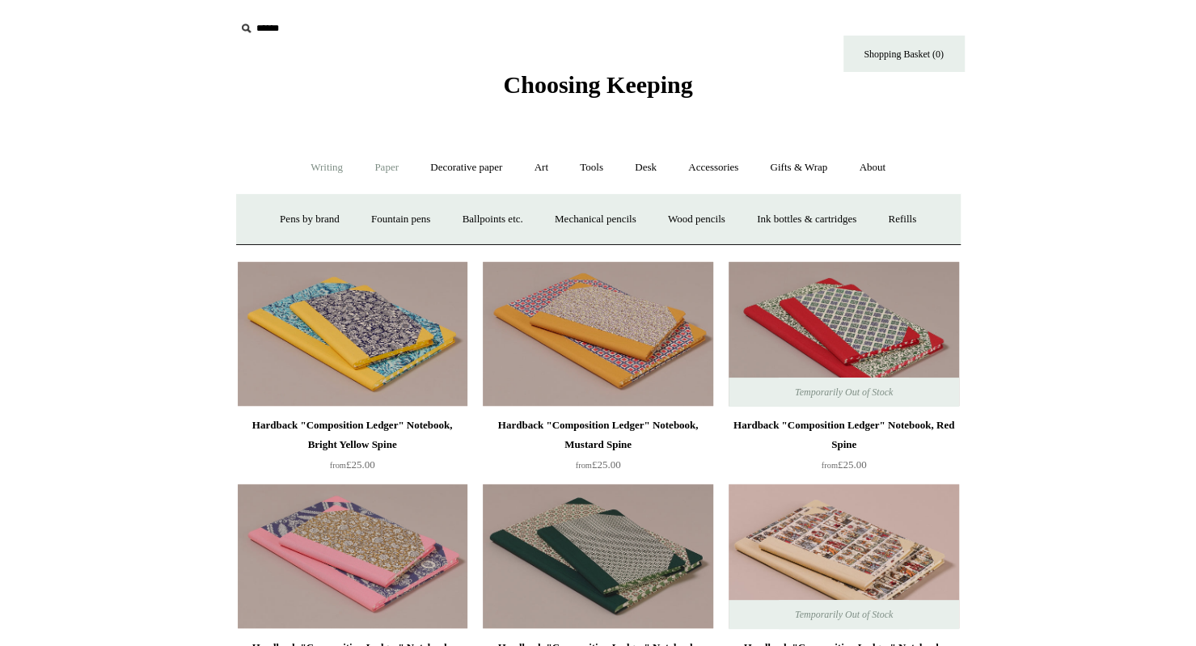
click at [375, 168] on link "Paper +" at bounding box center [386, 167] width 53 height 43
click at [778, 218] on link "Writing paper and envelopes +" at bounding box center [787, 219] width 150 height 43
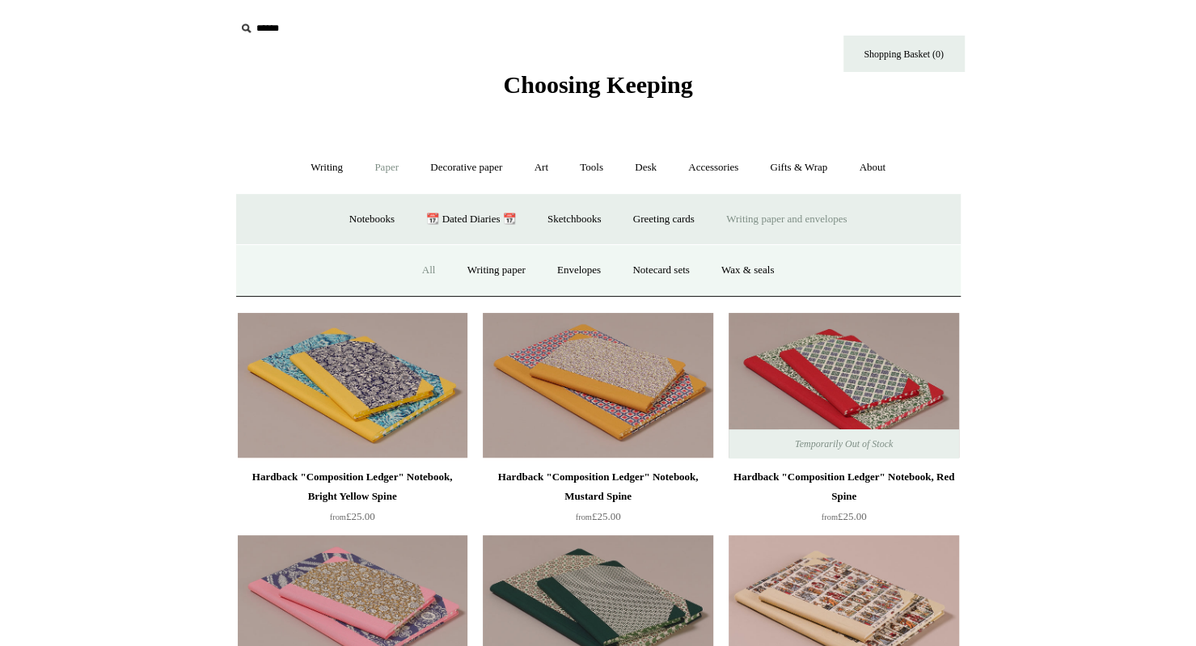
click at [419, 269] on link "All" at bounding box center [429, 270] width 43 height 43
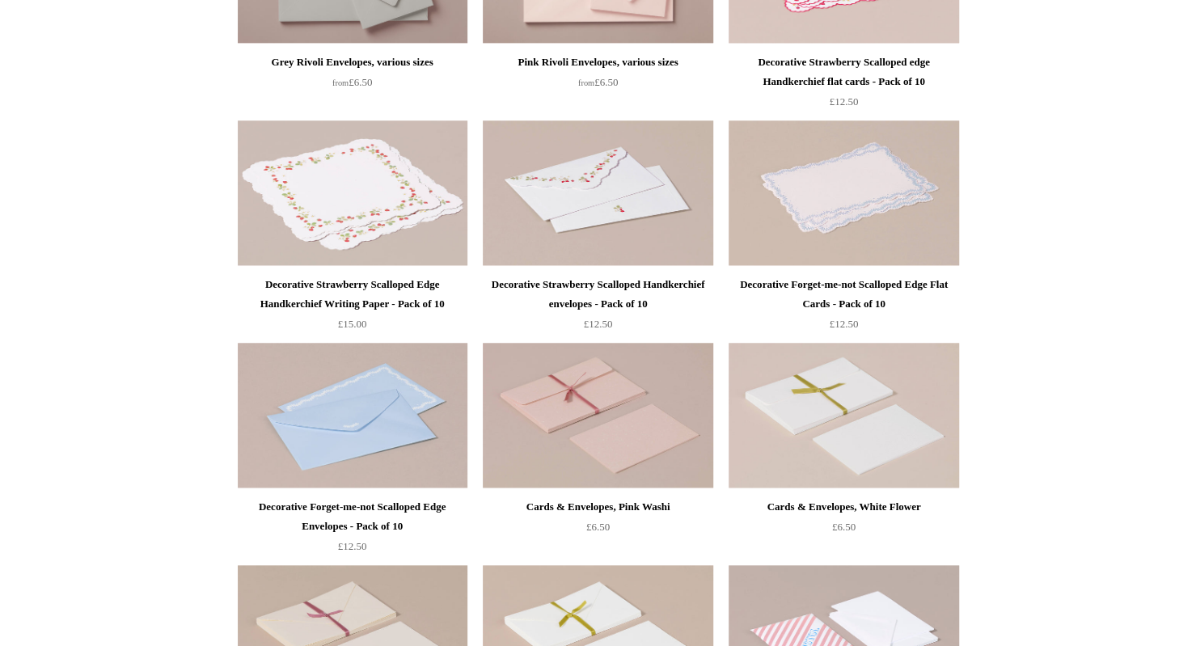
scroll to position [728, 0]
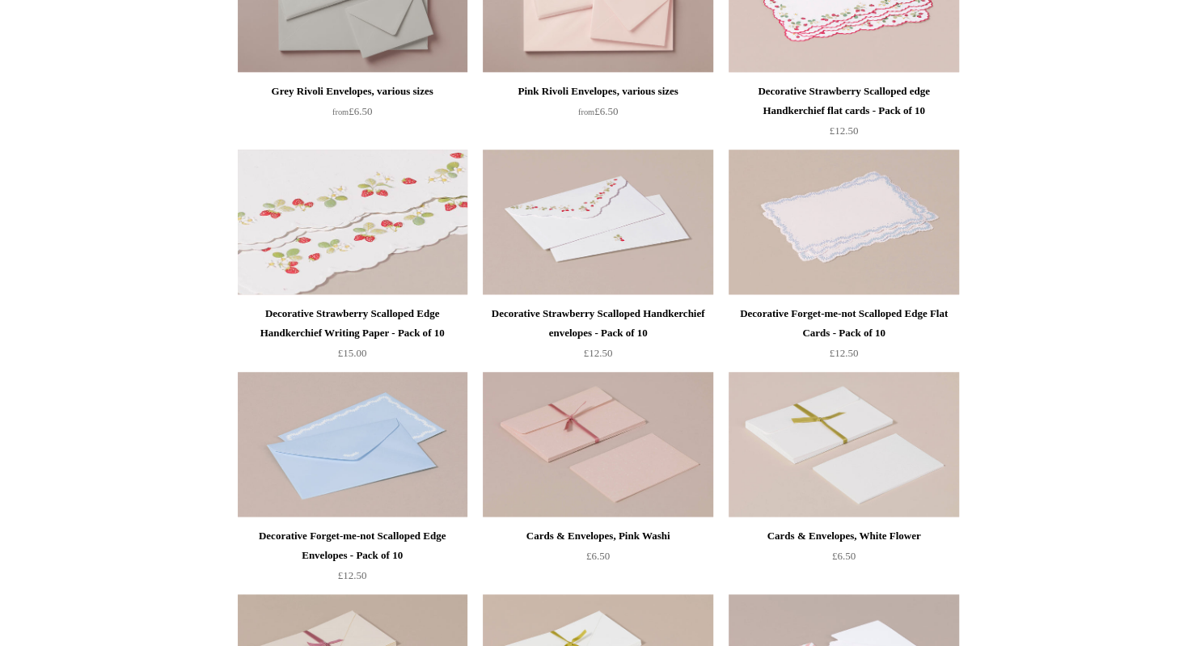
click at [367, 232] on img at bounding box center [353, 223] width 230 height 146
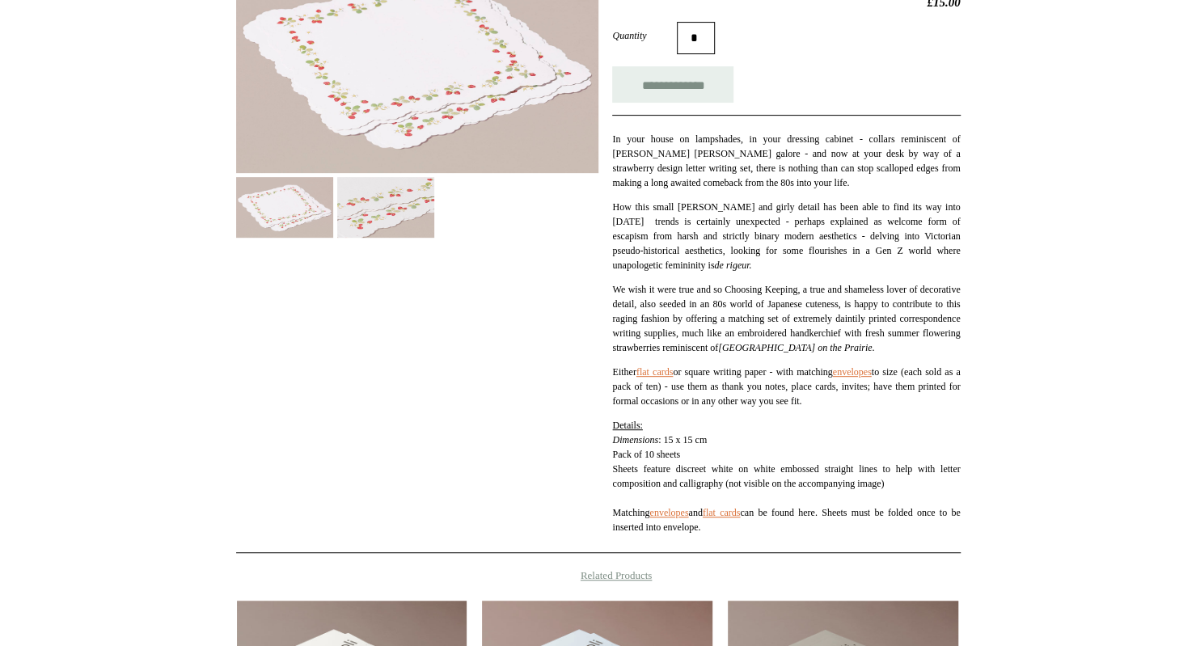
scroll to position [324, 0]
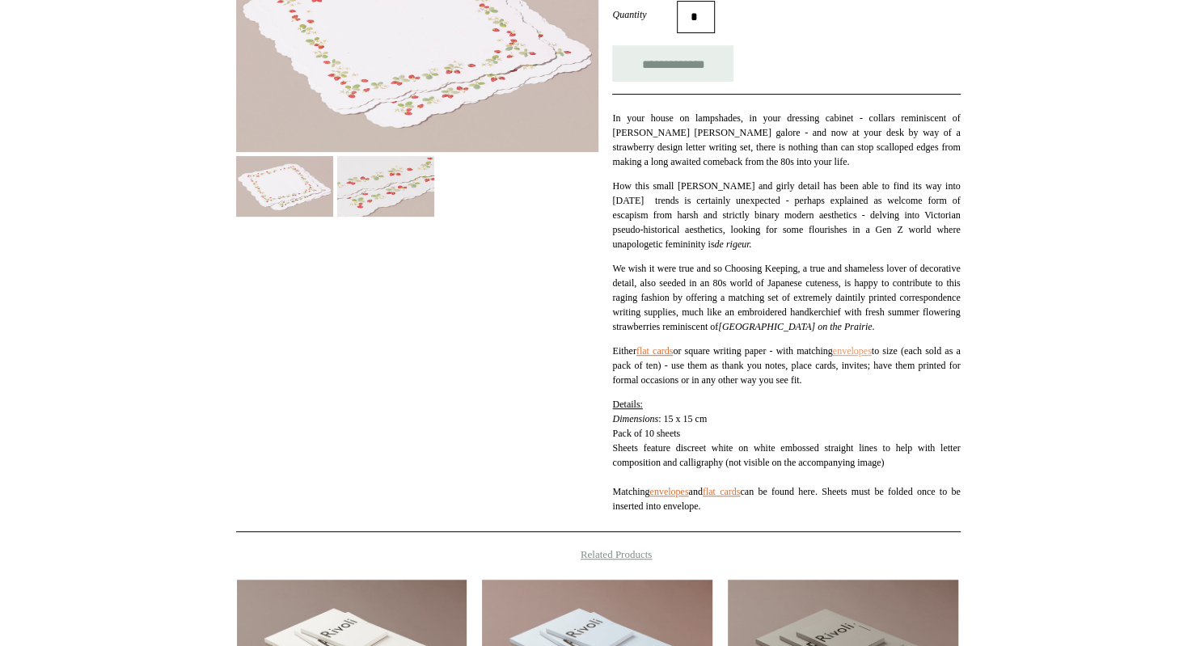
click at [872, 357] on link "envelopes" at bounding box center [852, 350] width 39 height 11
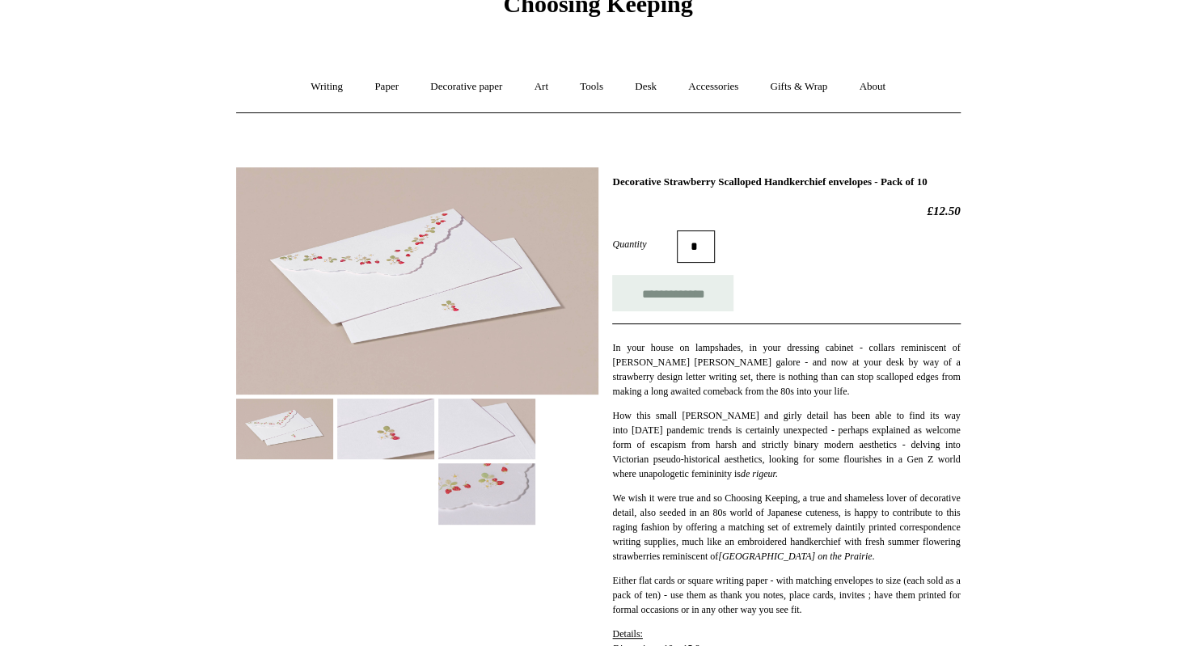
scroll to position [162, 0]
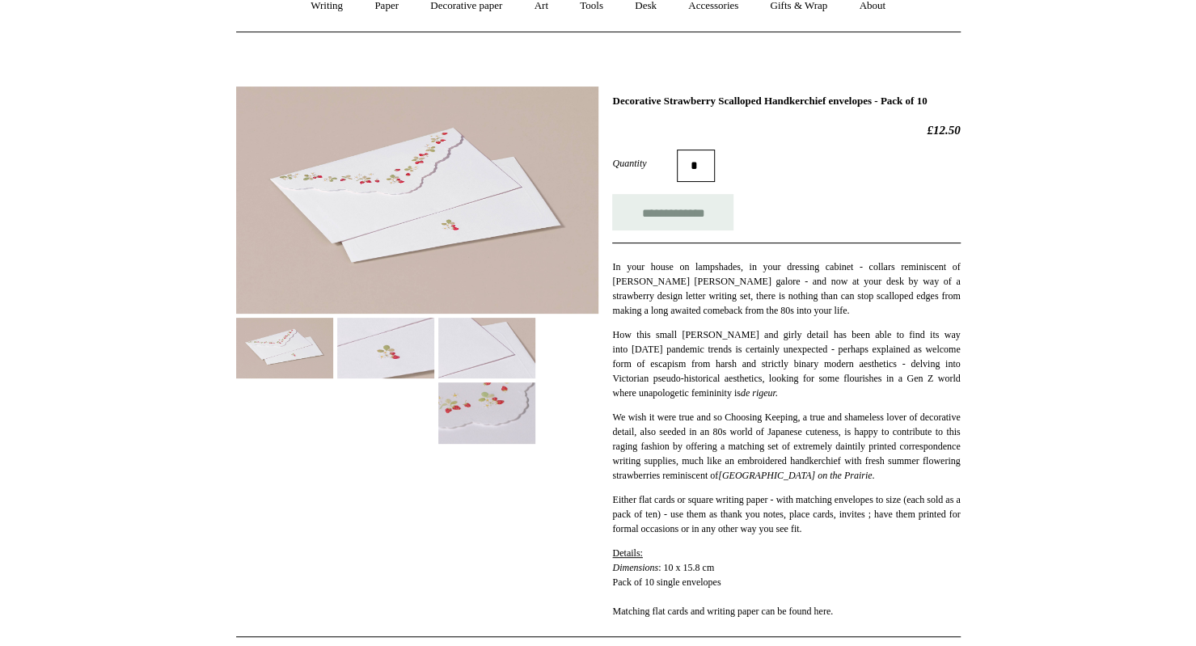
click at [395, 346] on img at bounding box center [385, 348] width 97 height 61
